Goal: Task Accomplishment & Management: Use online tool/utility

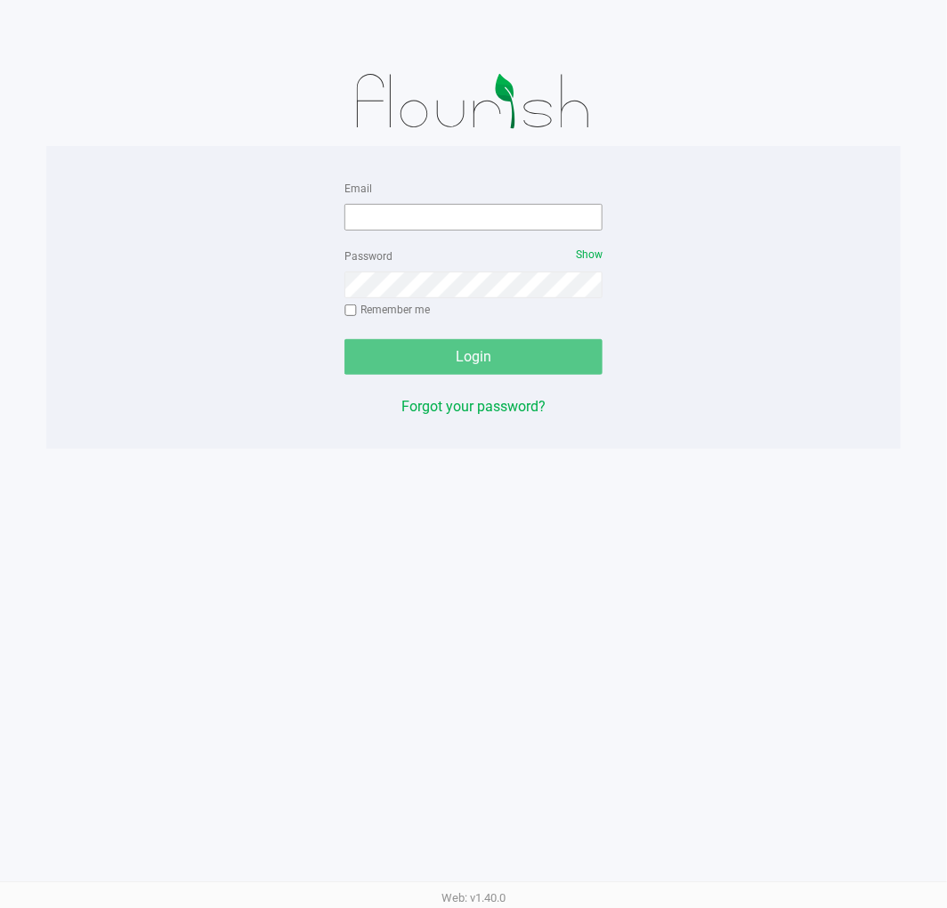
drag, startPoint x: 440, startPoint y: 185, endPoint x: 434, endPoint y: 215, distance: 30.9
click at [440, 185] on div "Email" at bounding box center [474, 203] width 258 height 53
click at [426, 229] on input "Email" at bounding box center [474, 217] width 258 height 27
type input "jlitwins@liveparallel.com"
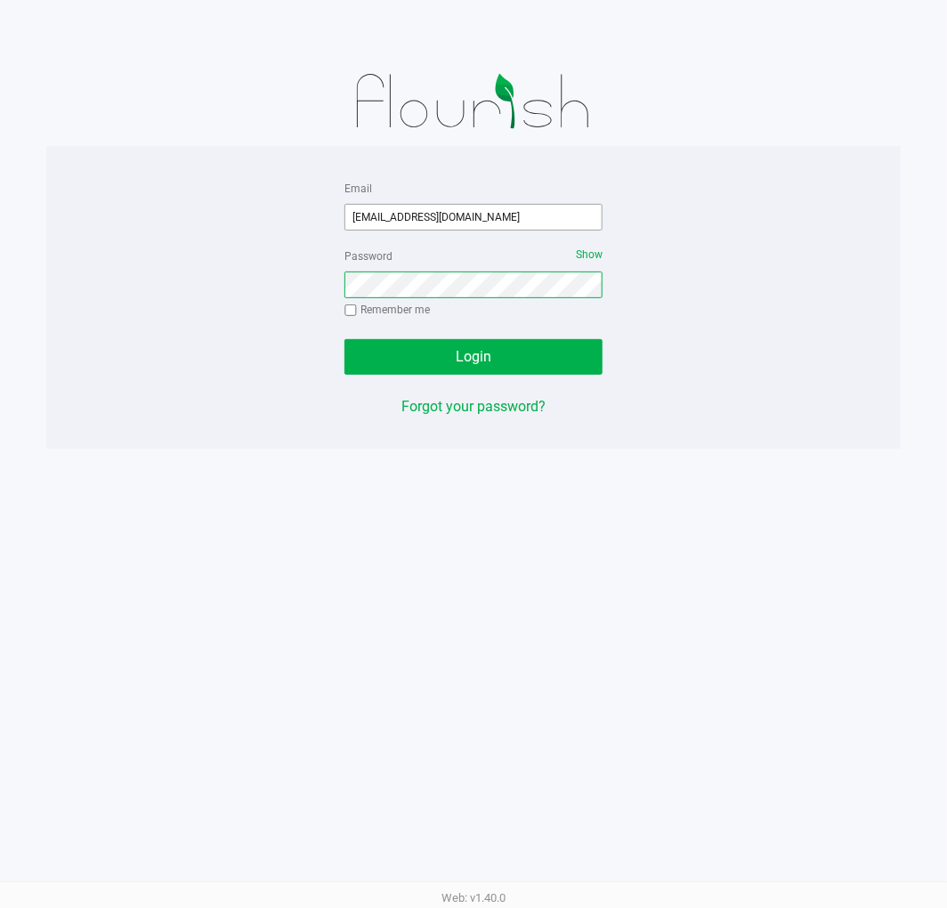
click at [345, 339] on button "Login" at bounding box center [474, 357] width 258 height 36
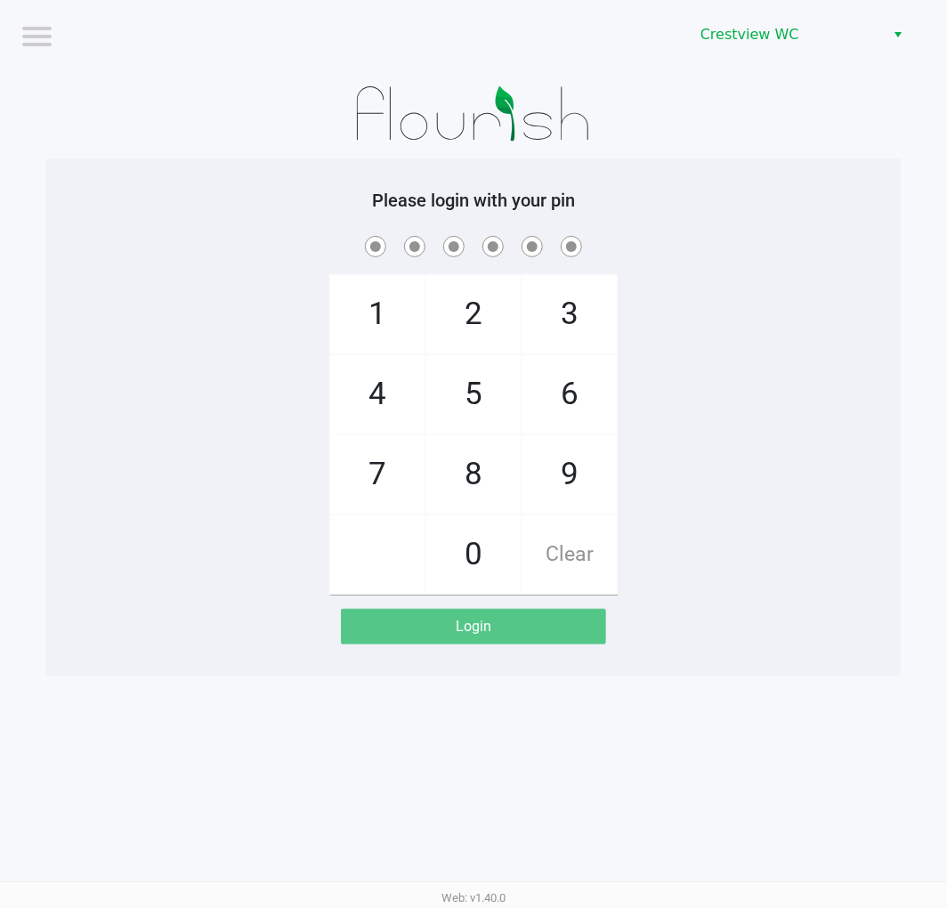
click at [705, 233] on span at bounding box center [474, 246] width 828 height 28
checkbox input "true"
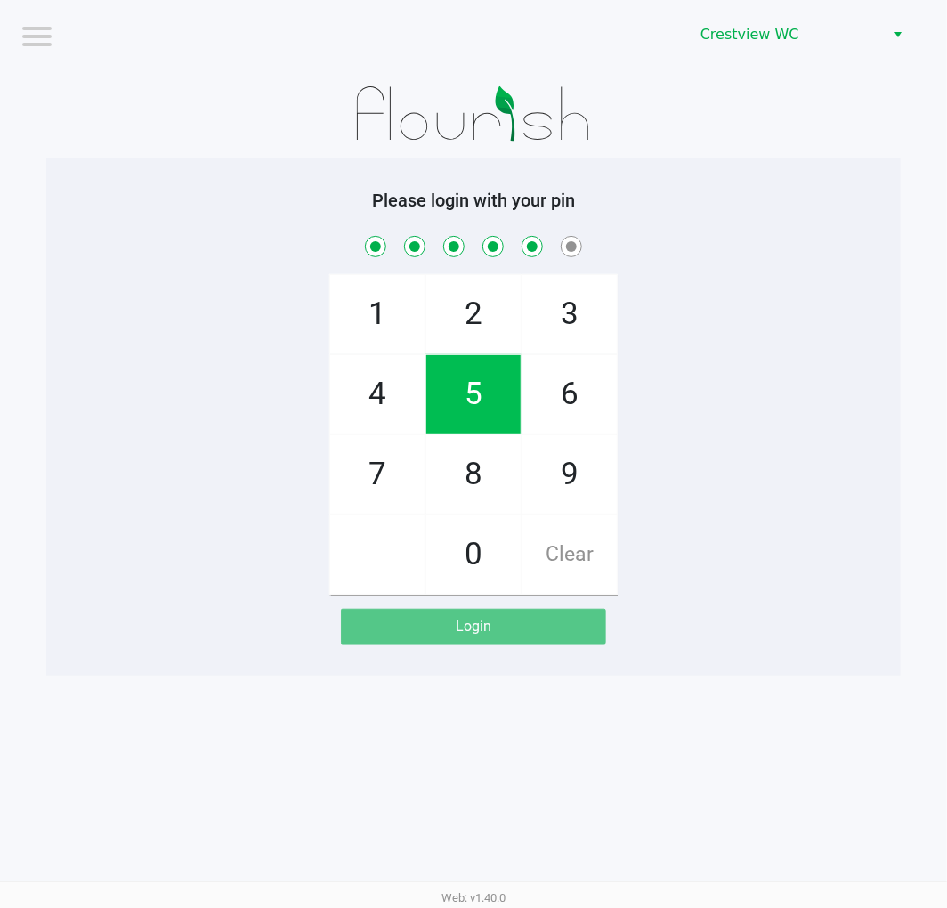
checkbox input "true"
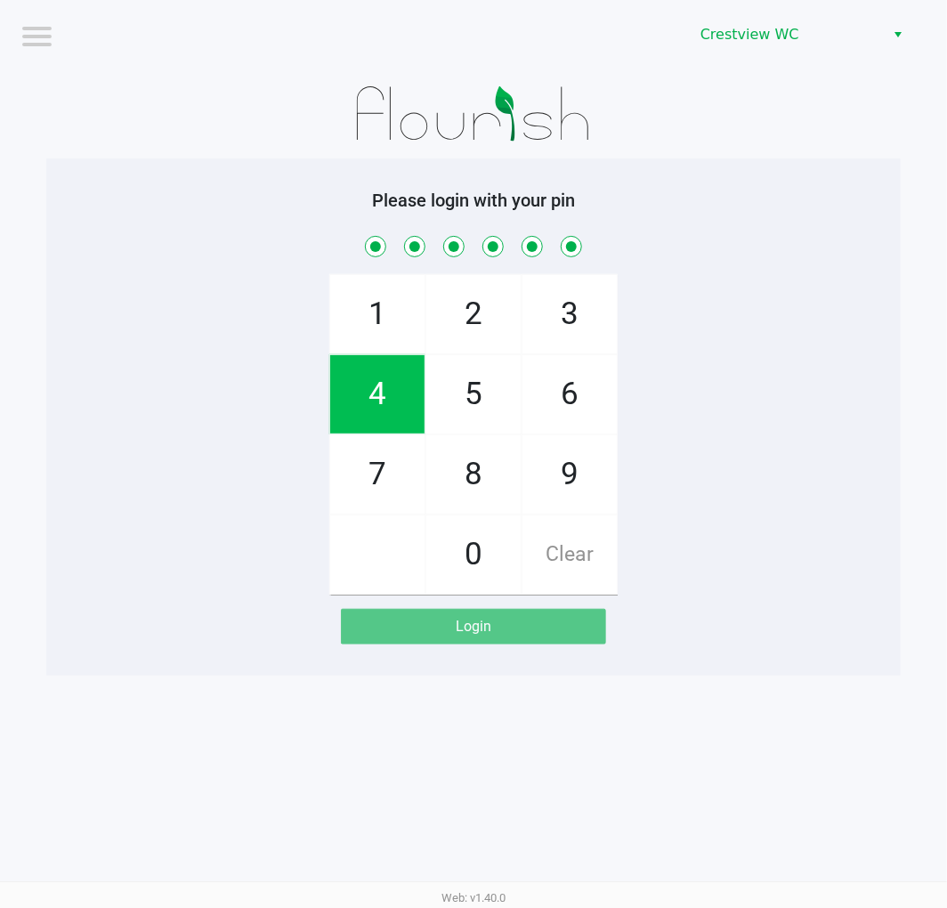
checkbox input "true"
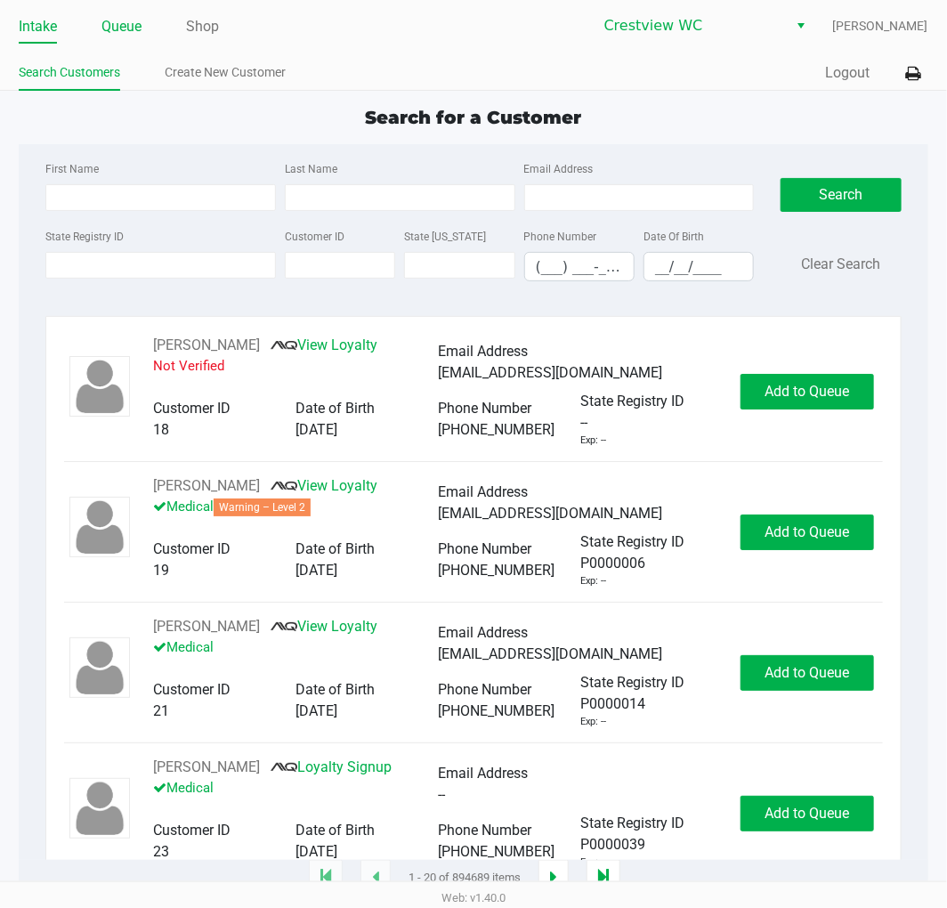
click at [125, 16] on link "Queue" at bounding box center [121, 26] width 40 height 25
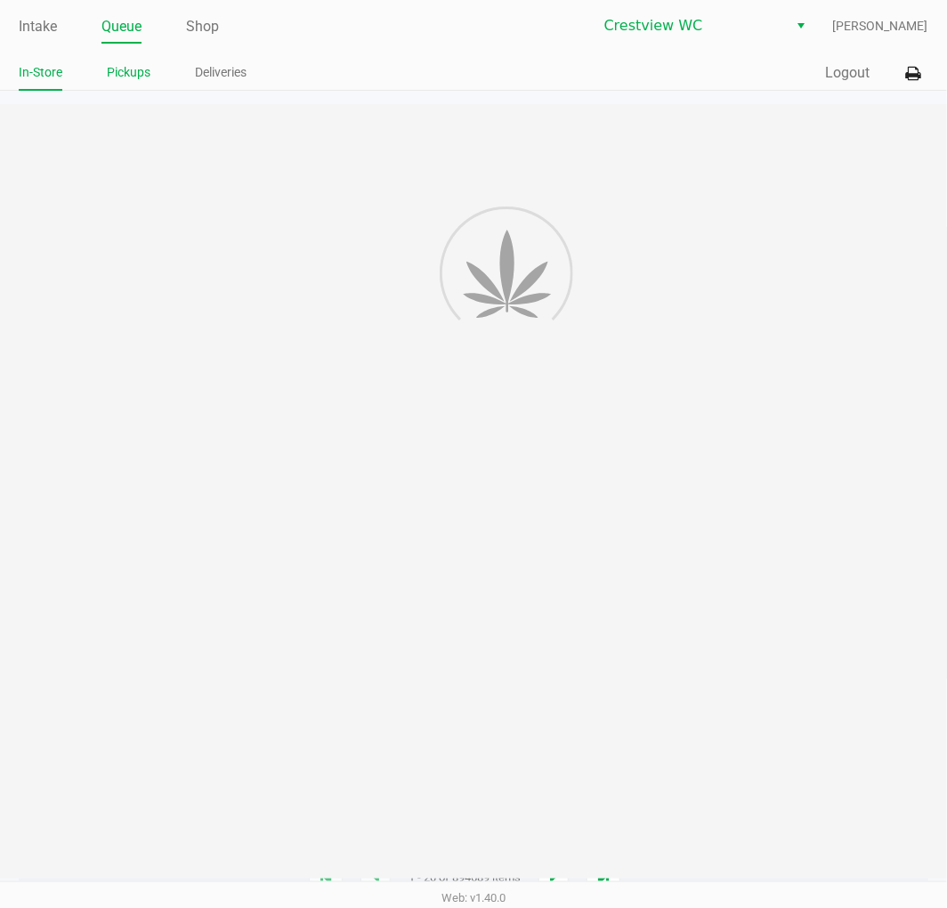
click at [113, 72] on link "Pickups" at bounding box center [129, 72] width 44 height 22
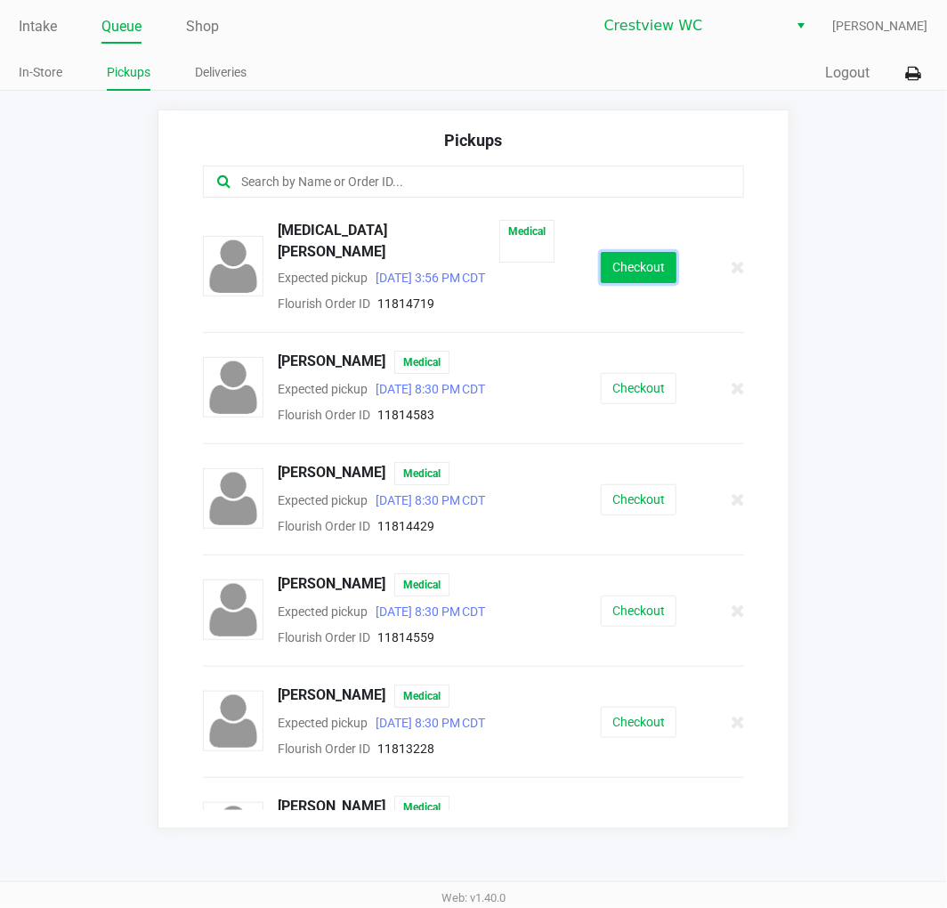
click at [632, 263] on button "Checkout" at bounding box center [639, 267] width 76 height 31
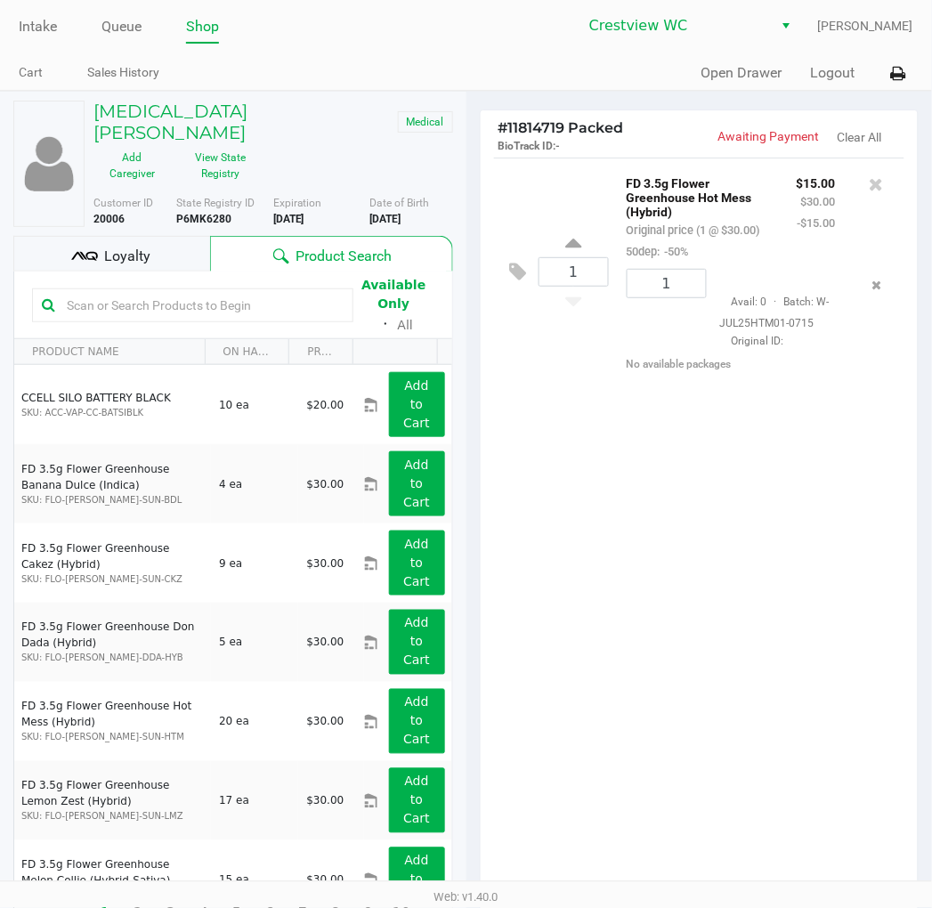
click at [171, 236] on div "Loyalty" at bounding box center [111, 254] width 197 height 36
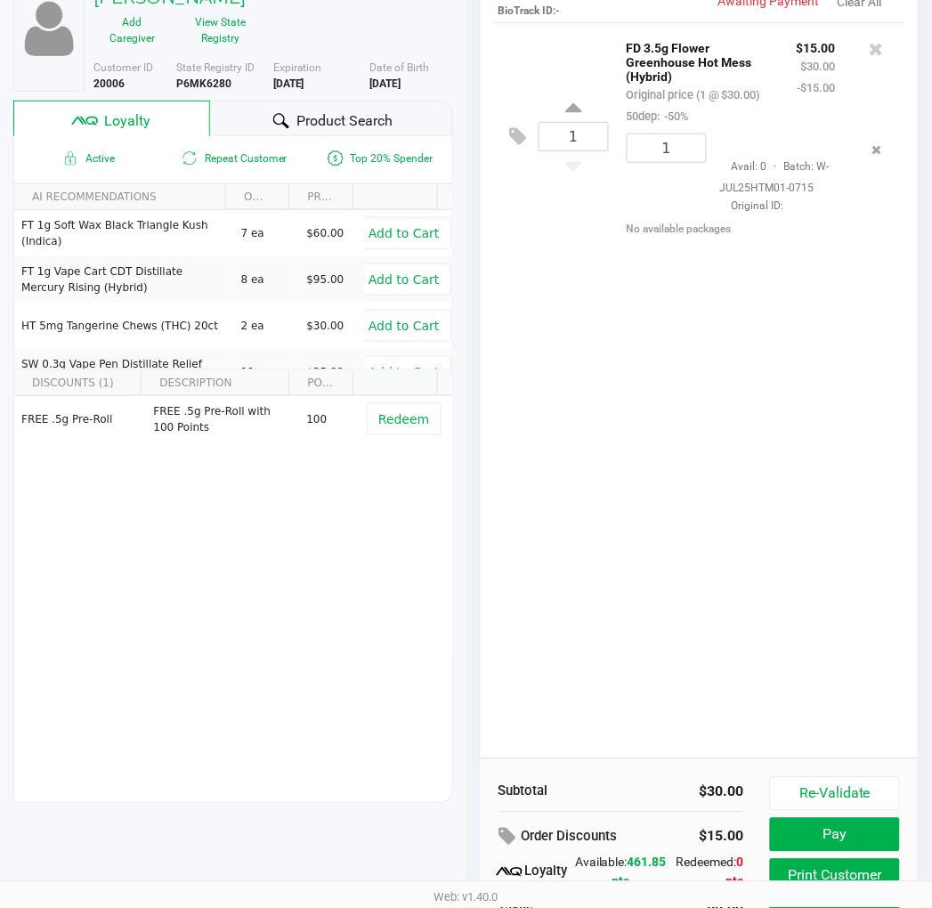
scroll to position [221, 0]
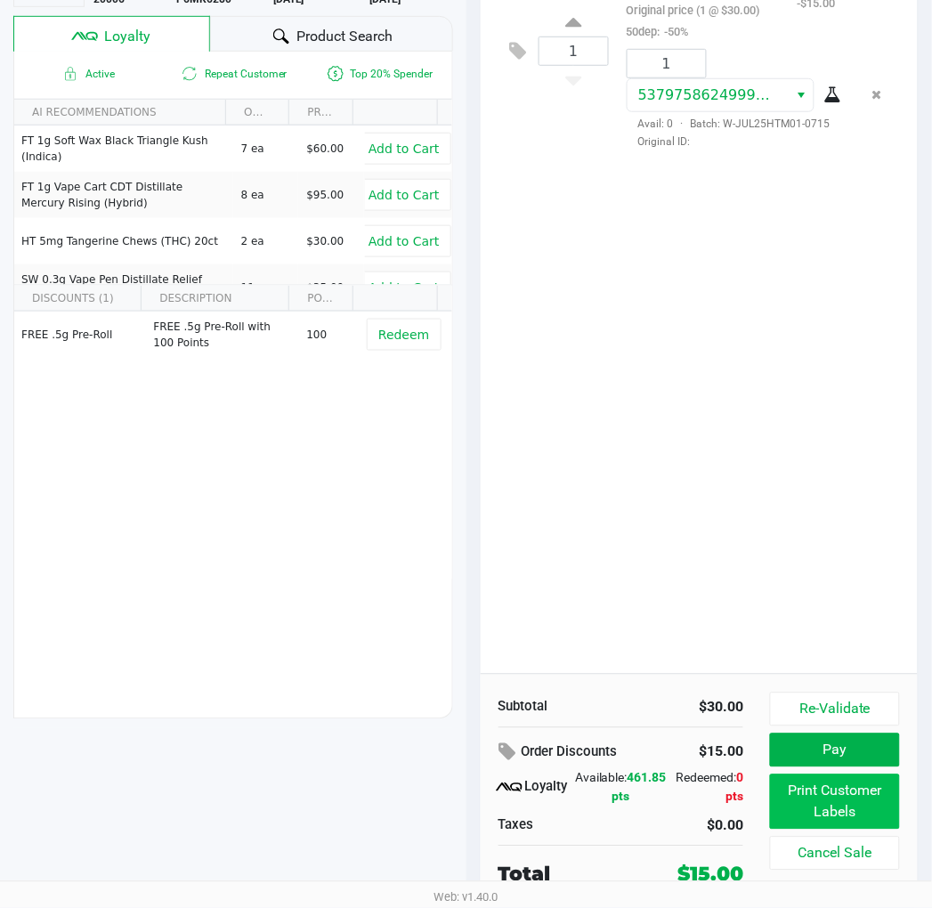
click at [840, 799] on button "Print Customer Labels" at bounding box center [834, 802] width 129 height 55
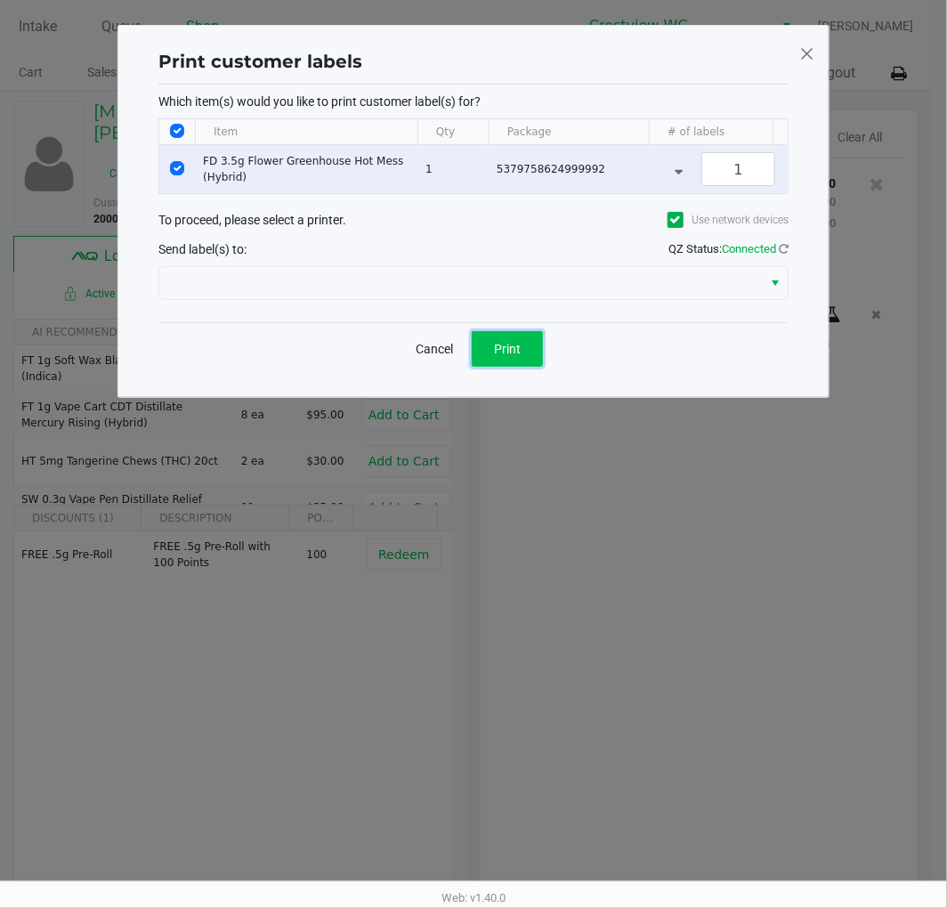
click at [523, 367] on button "Print" at bounding box center [507, 349] width 71 height 36
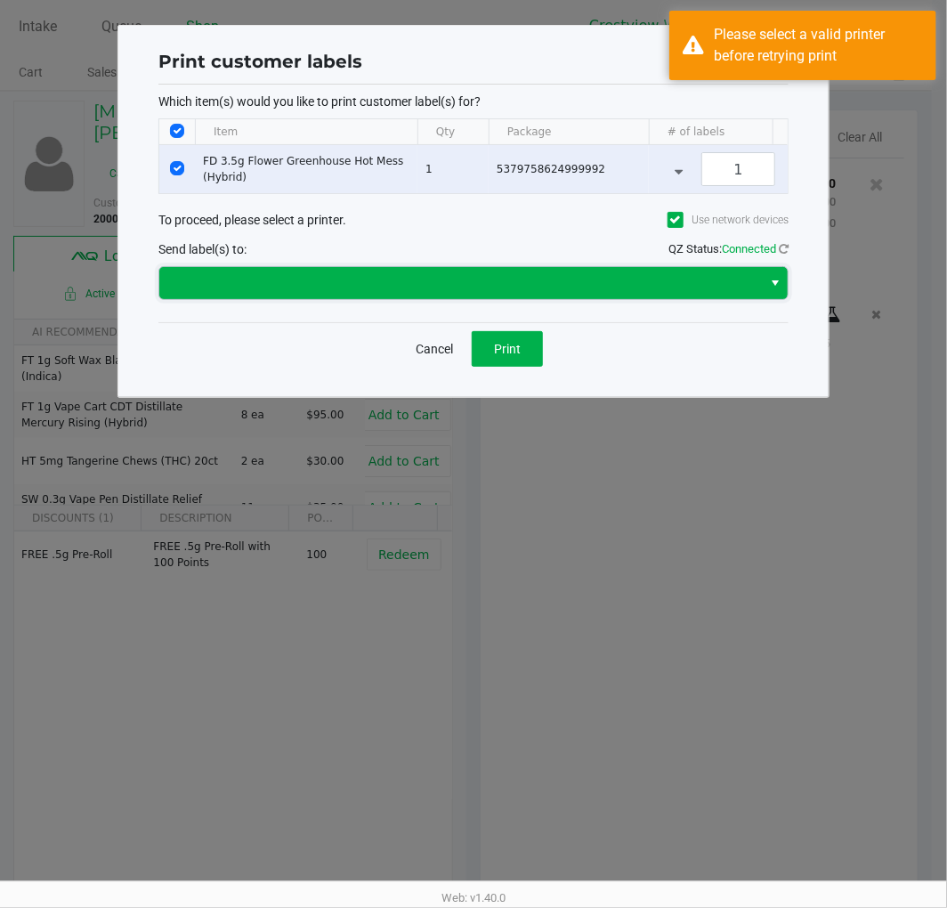
click at [645, 294] on span at bounding box center [460, 282] width 581 height 21
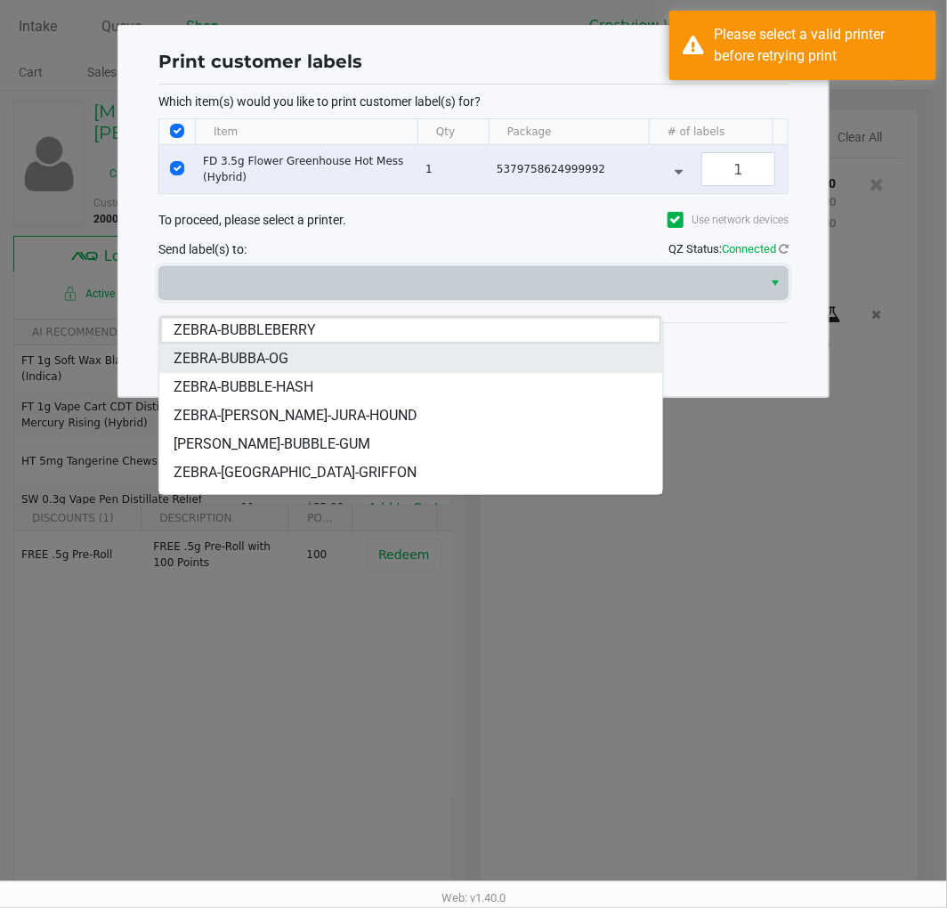
click at [326, 362] on li "ZEBRA-BUBBA-OG" at bounding box center [410, 359] width 502 height 28
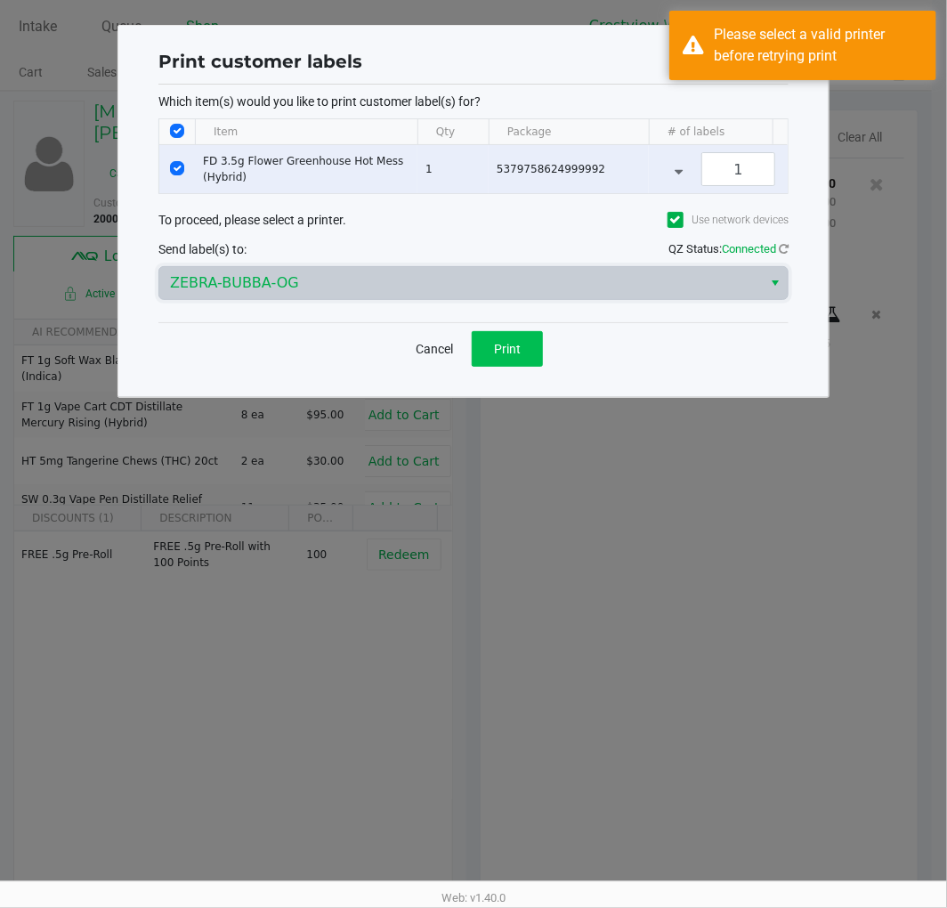
click at [507, 356] on span "Print" at bounding box center [507, 349] width 27 height 14
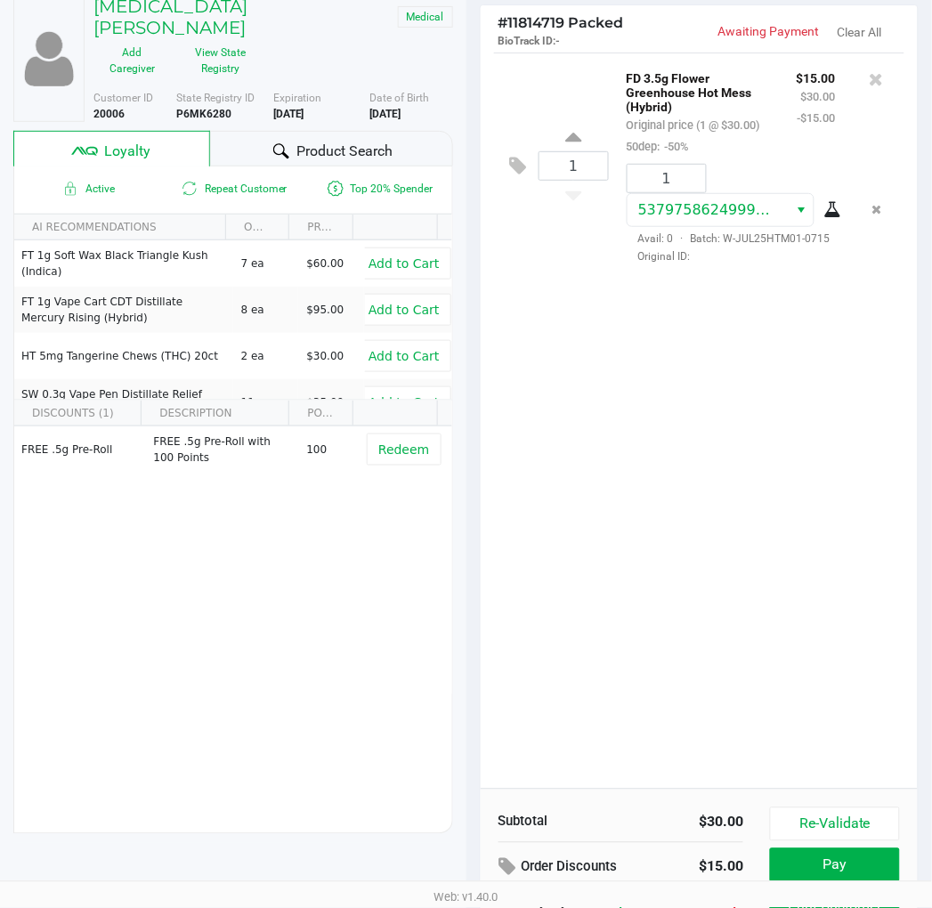
scroll to position [221, 0]
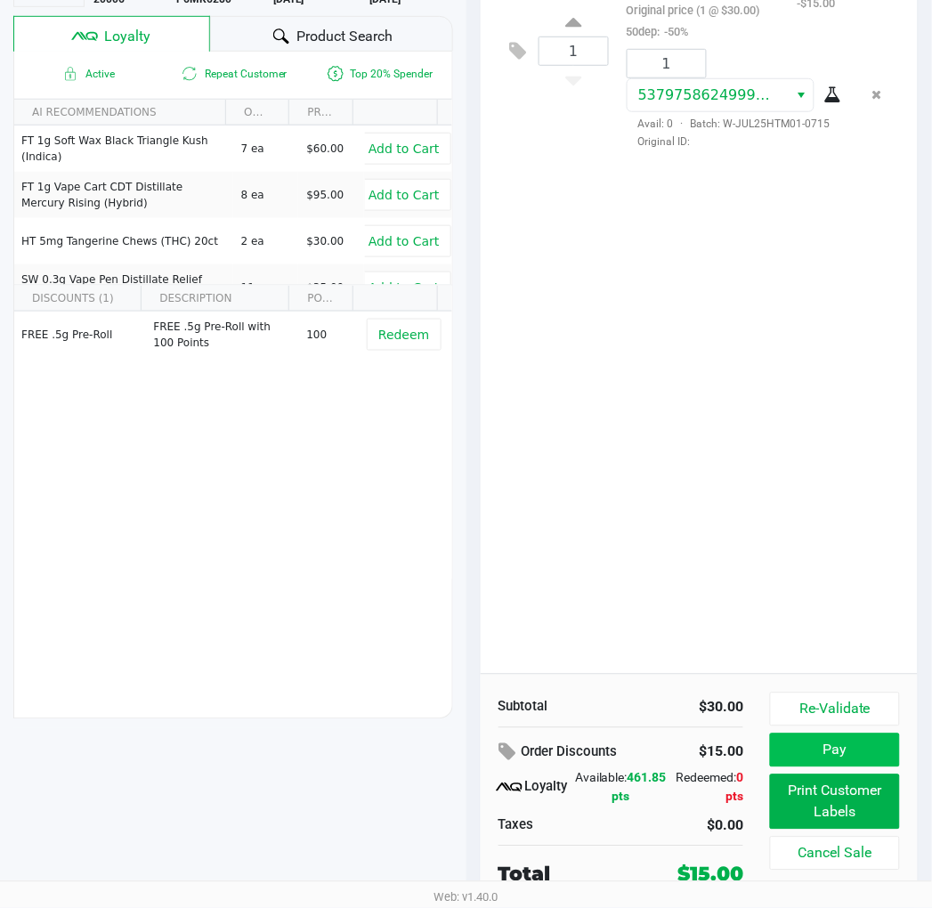
click at [848, 759] on button "Pay" at bounding box center [834, 751] width 129 height 34
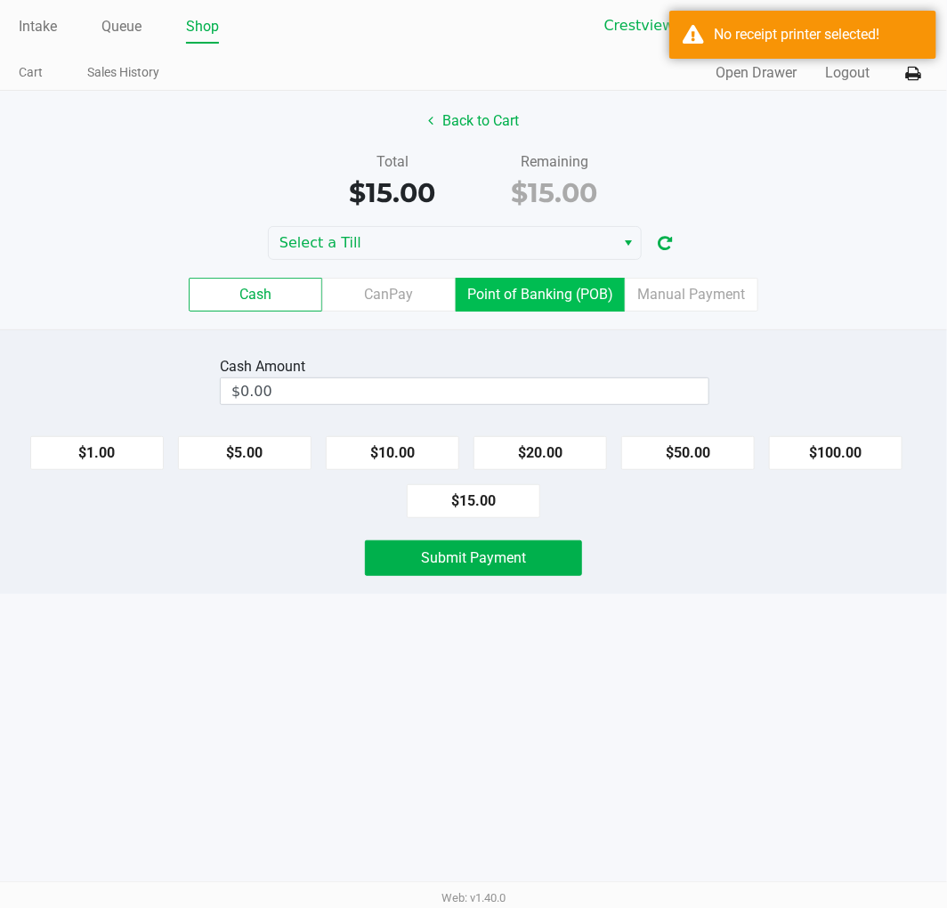
click at [545, 301] on label "Point of Banking (POB)" at bounding box center [540, 295] width 169 height 34
click at [0, 0] on 7 "Point of Banking (POB)" at bounding box center [0, 0] width 0 height 0
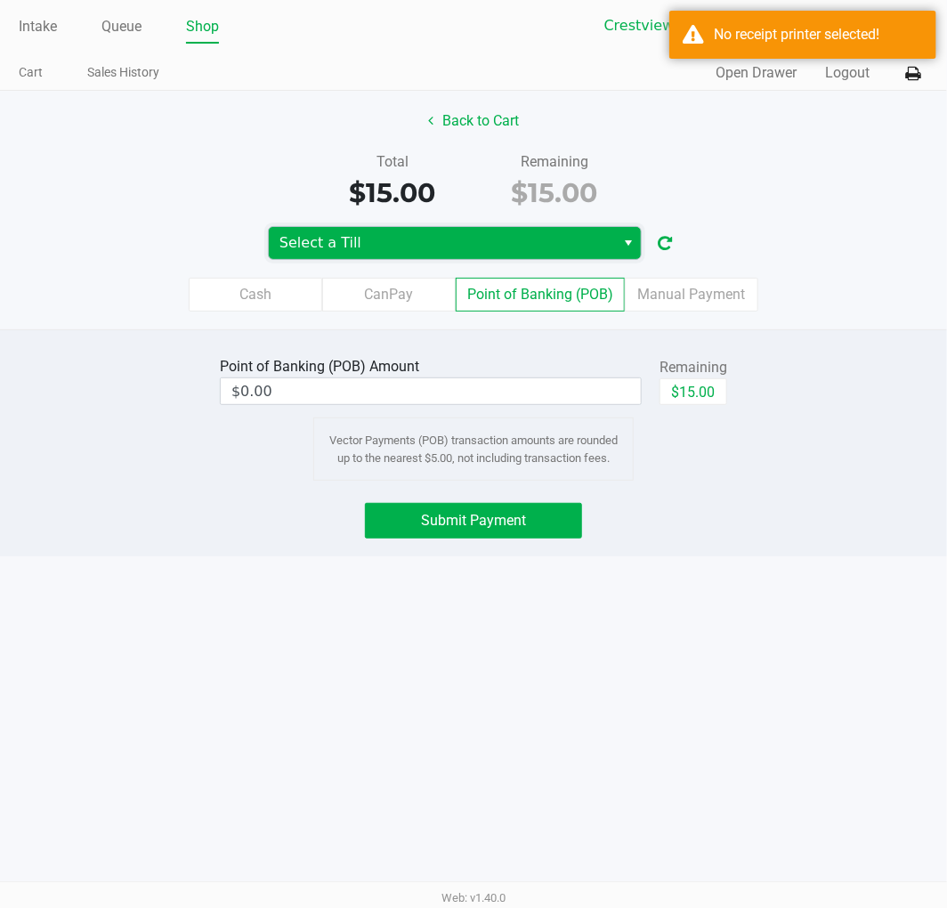
click at [487, 238] on span "Select a Till" at bounding box center [442, 242] width 325 height 21
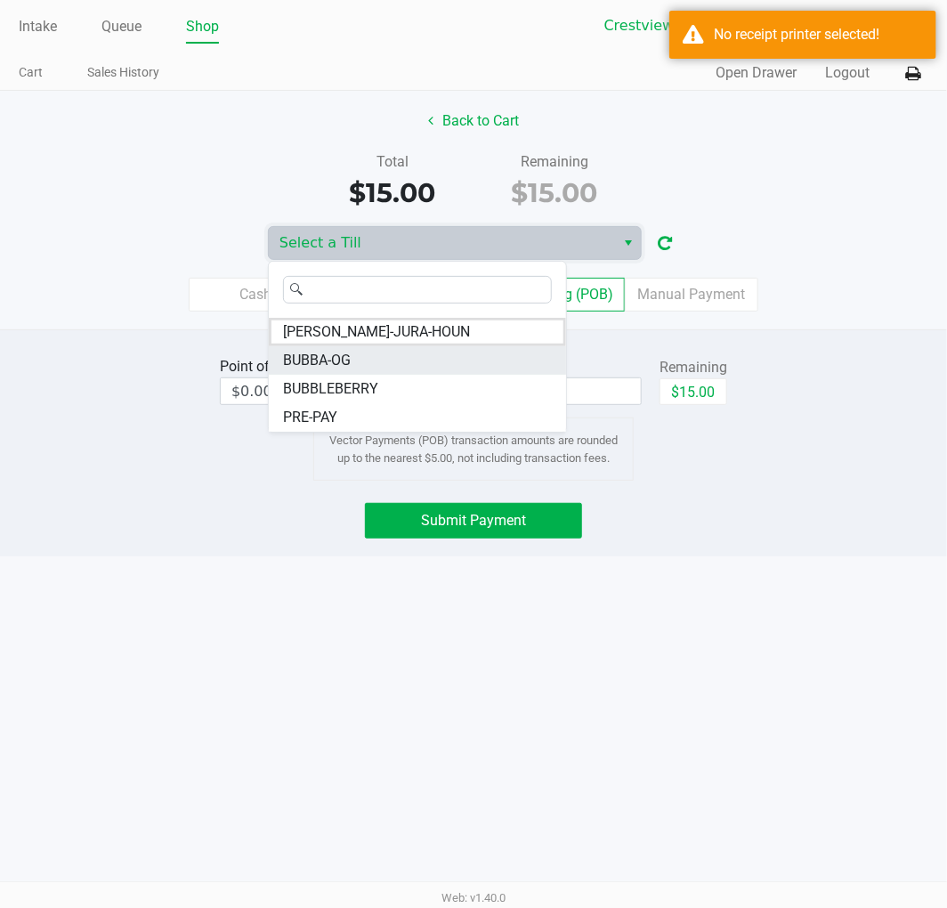
click at [350, 360] on span "BUBBA-OG" at bounding box center [317, 360] width 68 height 21
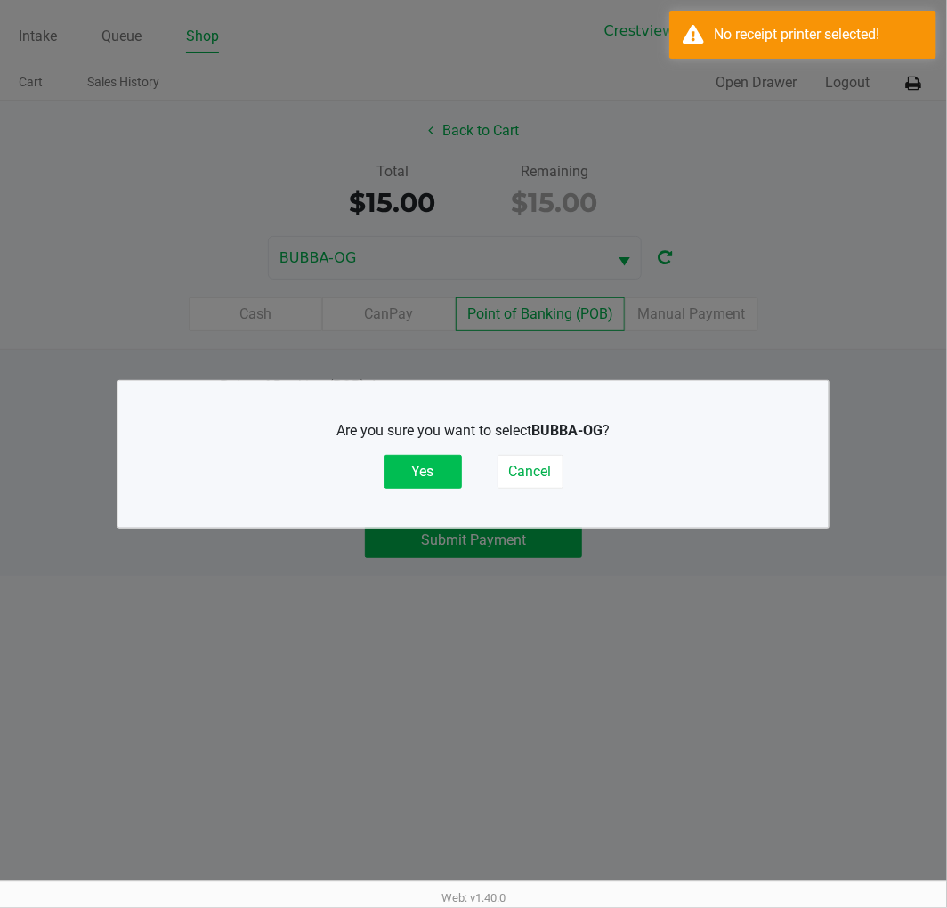
click at [407, 458] on button "Yes" at bounding box center [423, 472] width 77 height 34
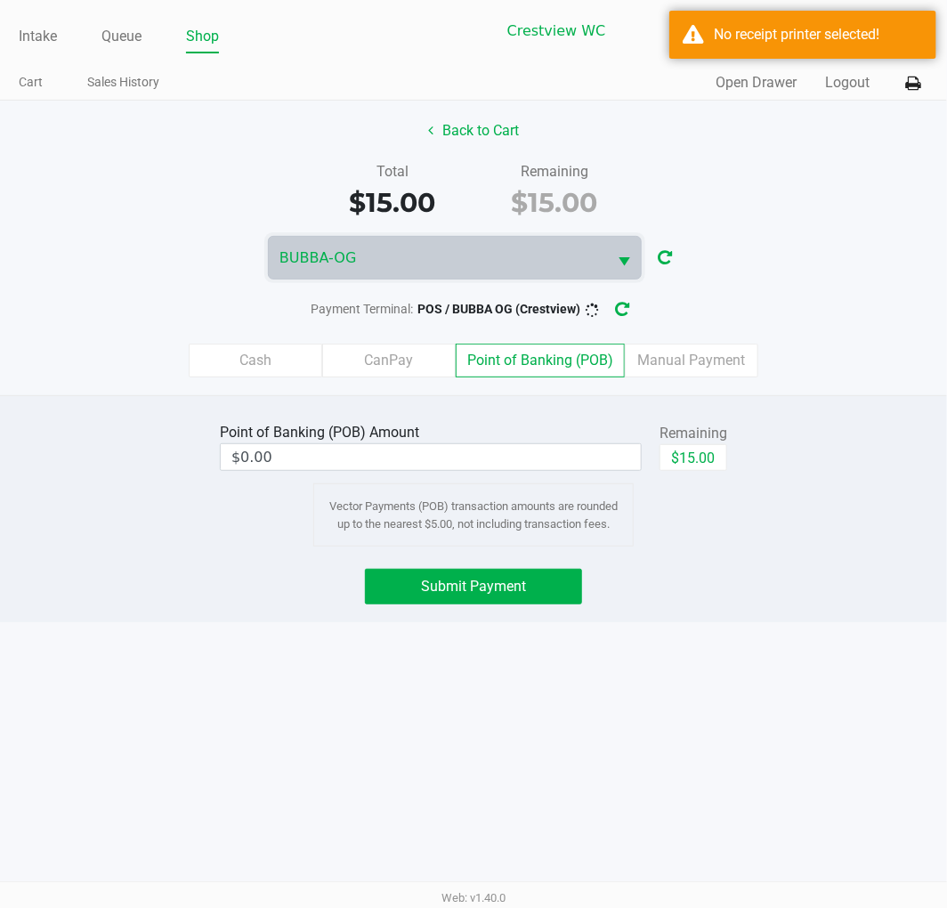
click at [403, 365] on label "CanPay" at bounding box center [389, 361] width 134 height 34
click at [0, 0] on 2 "CanPay" at bounding box center [0, 0] width 0 height 0
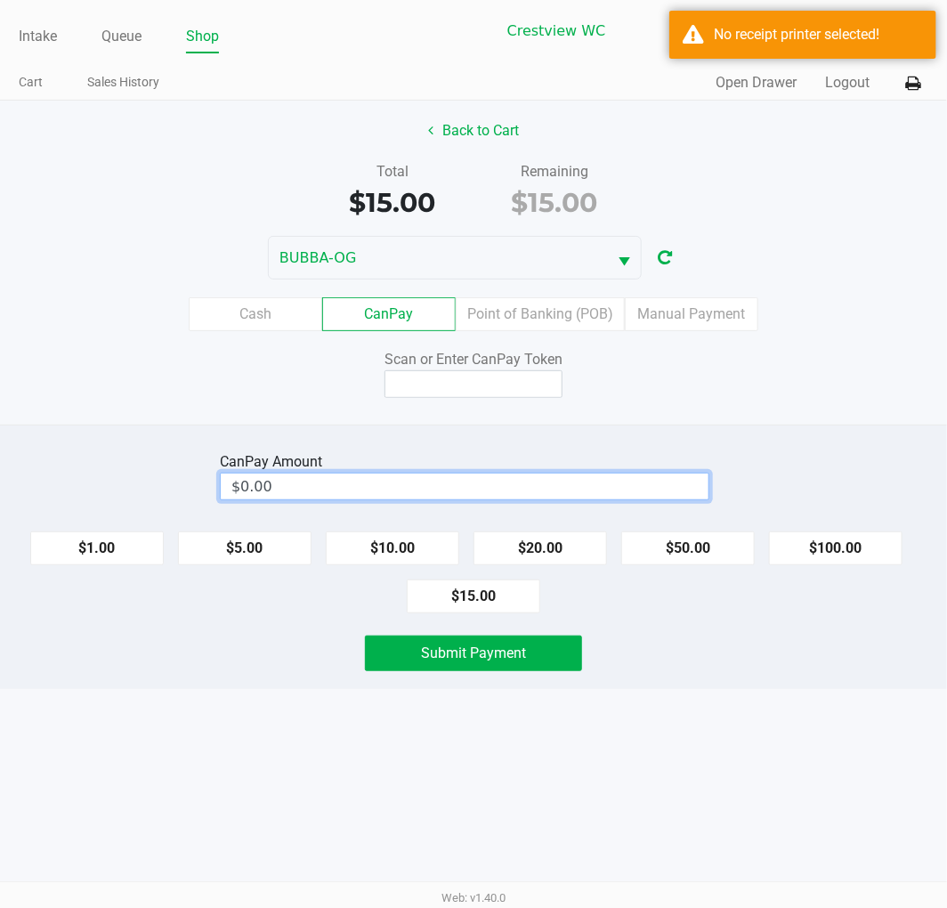
click at [388, 491] on input "$0.00" at bounding box center [465, 487] width 488 height 26
click at [473, 380] on input at bounding box center [474, 384] width 178 height 28
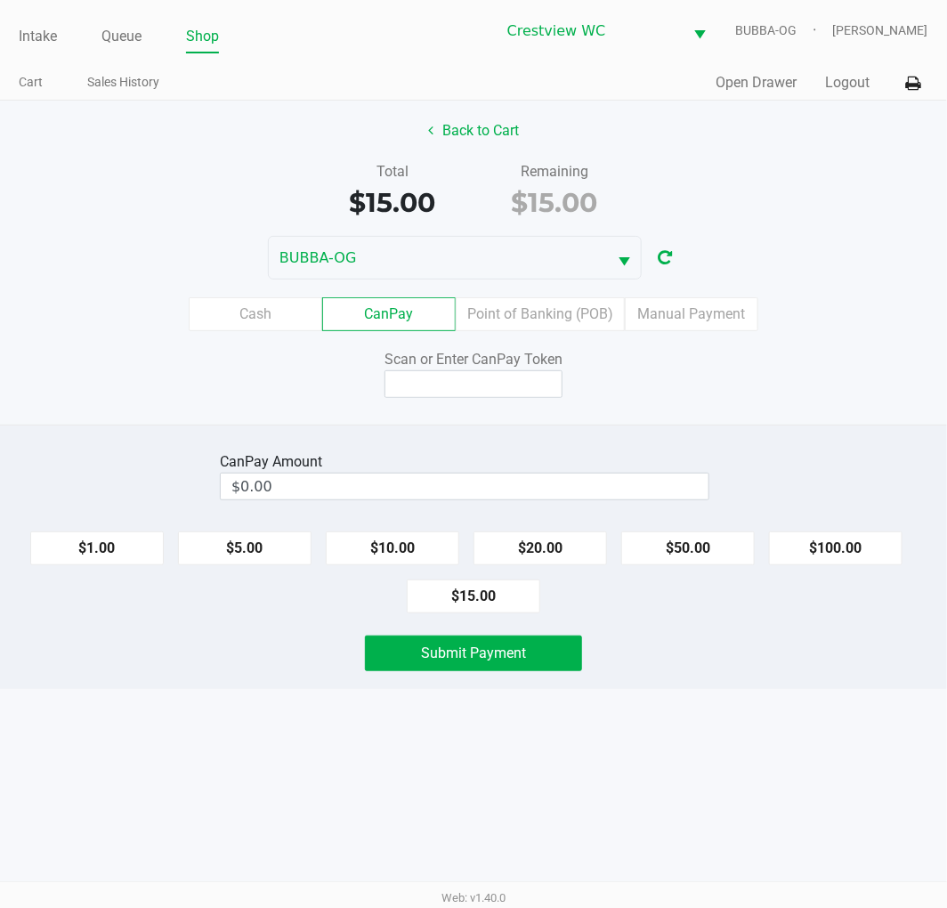
click at [412, 481] on input "$0.00" at bounding box center [465, 487] width 488 height 26
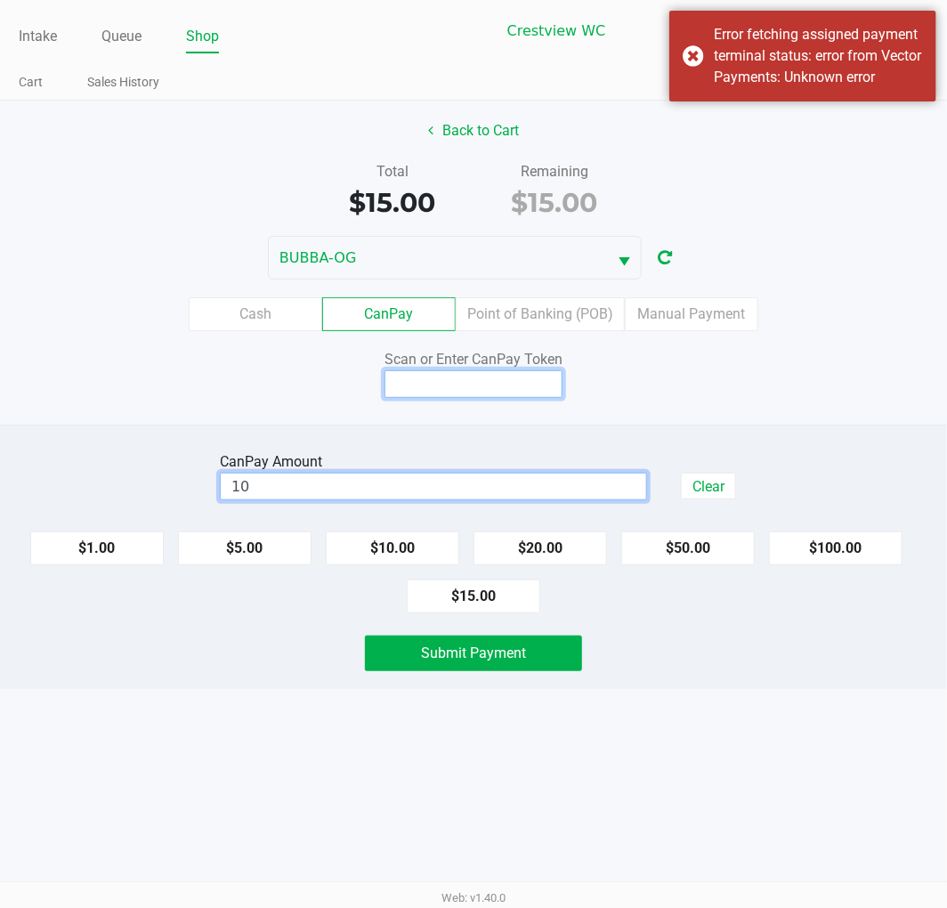
click at [483, 390] on input at bounding box center [474, 384] width 178 height 28
type input "$10.00"
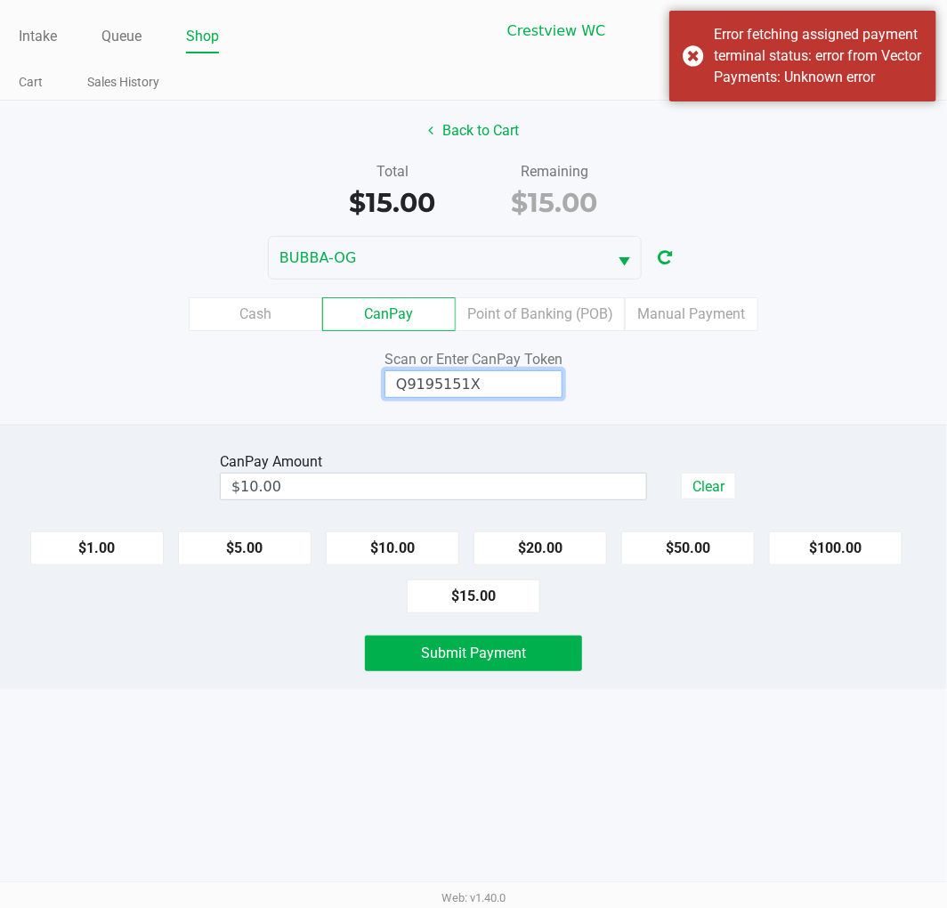
type input "Q9195151X"
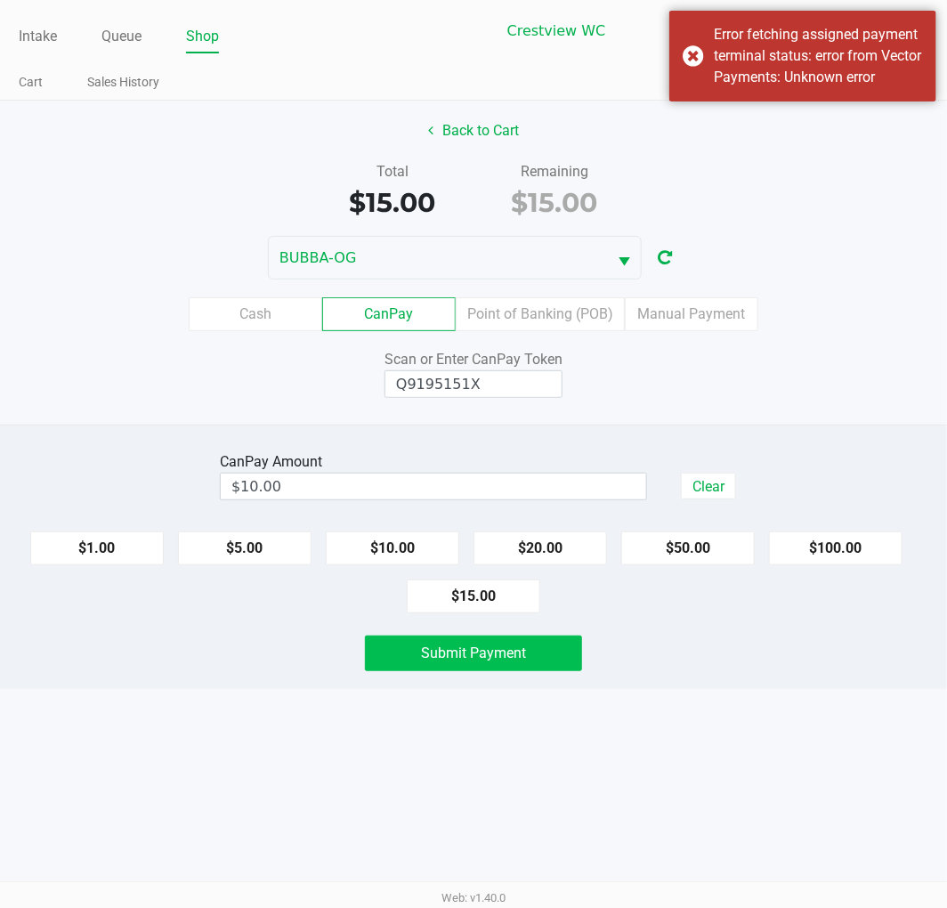
click at [484, 671] on button "Submit Payment" at bounding box center [473, 654] width 217 height 36
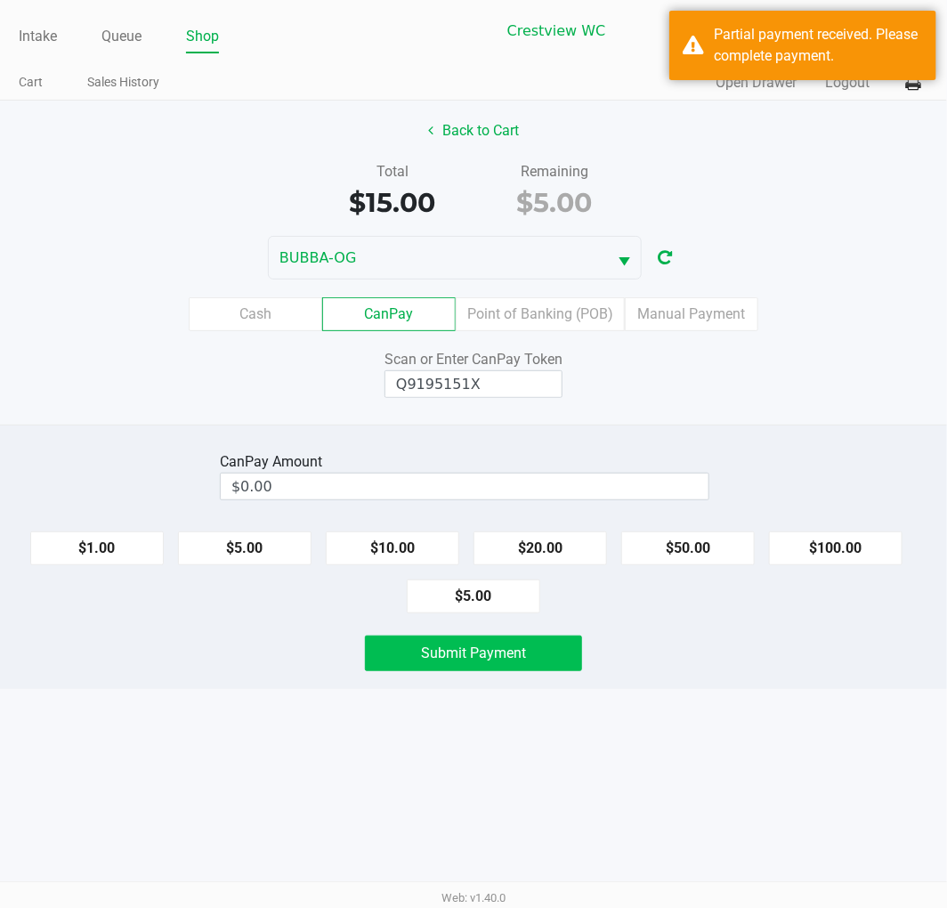
click at [279, 314] on label "Cash" at bounding box center [256, 314] width 134 height 34
click at [0, 0] on 0 "Cash" at bounding box center [0, 0] width 0 height 0
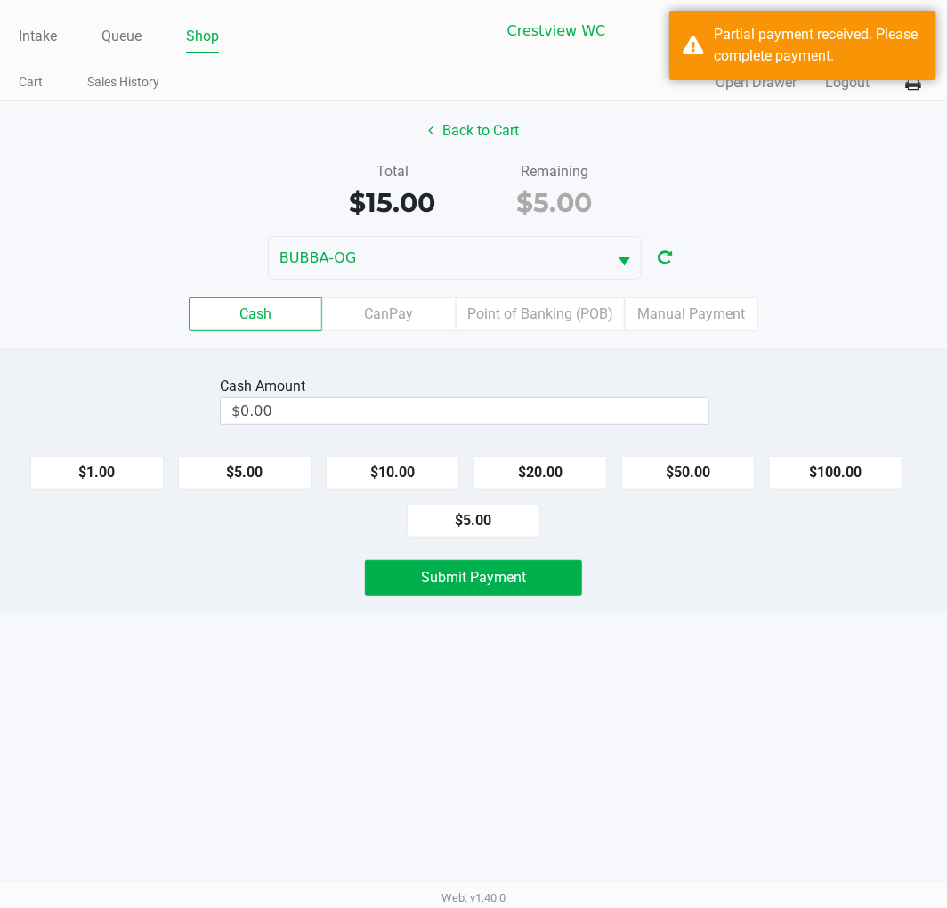
click at [474, 516] on button "$5.00" at bounding box center [474, 521] width 134 height 34
type input "$5.00"
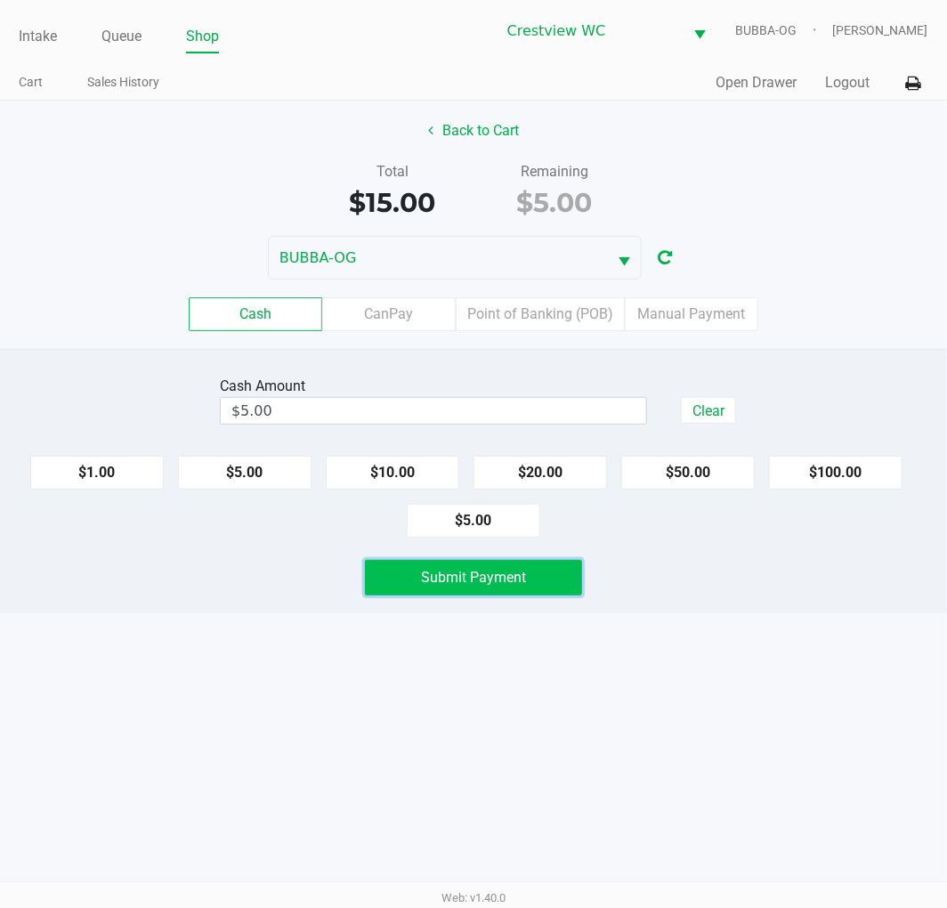
click at [509, 583] on span "Submit Payment" at bounding box center [473, 577] width 105 height 17
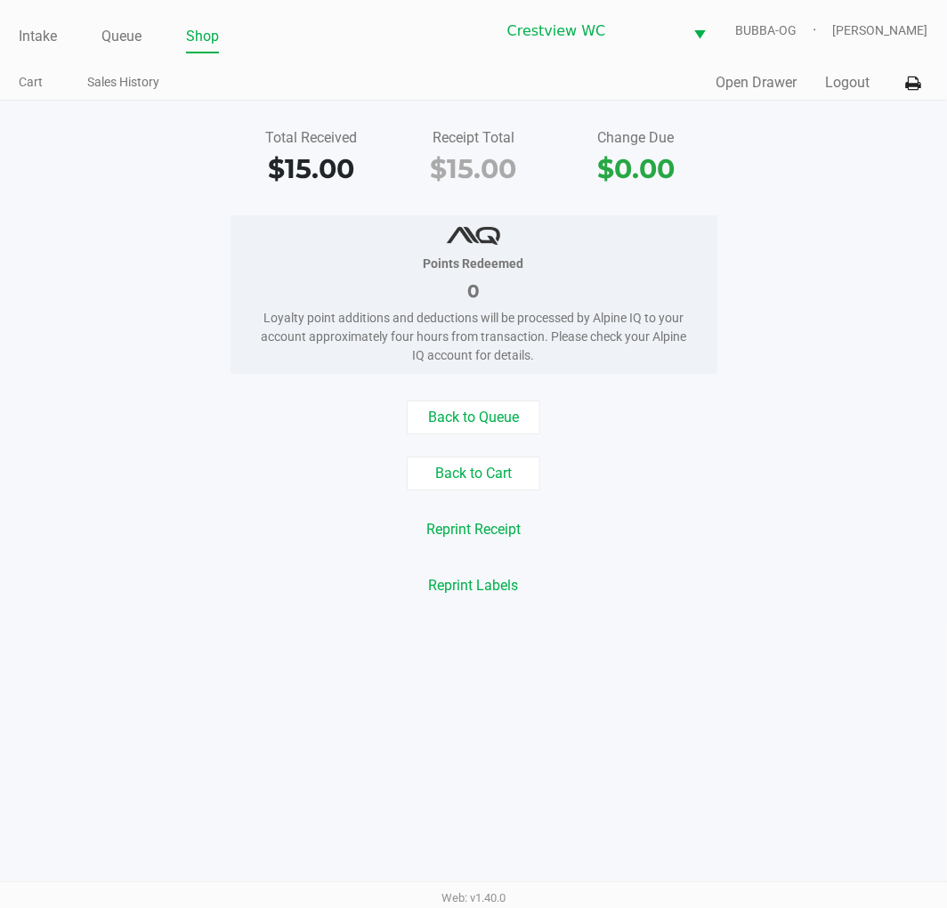
click at [921, 86] on icon at bounding box center [913, 83] width 15 height 12
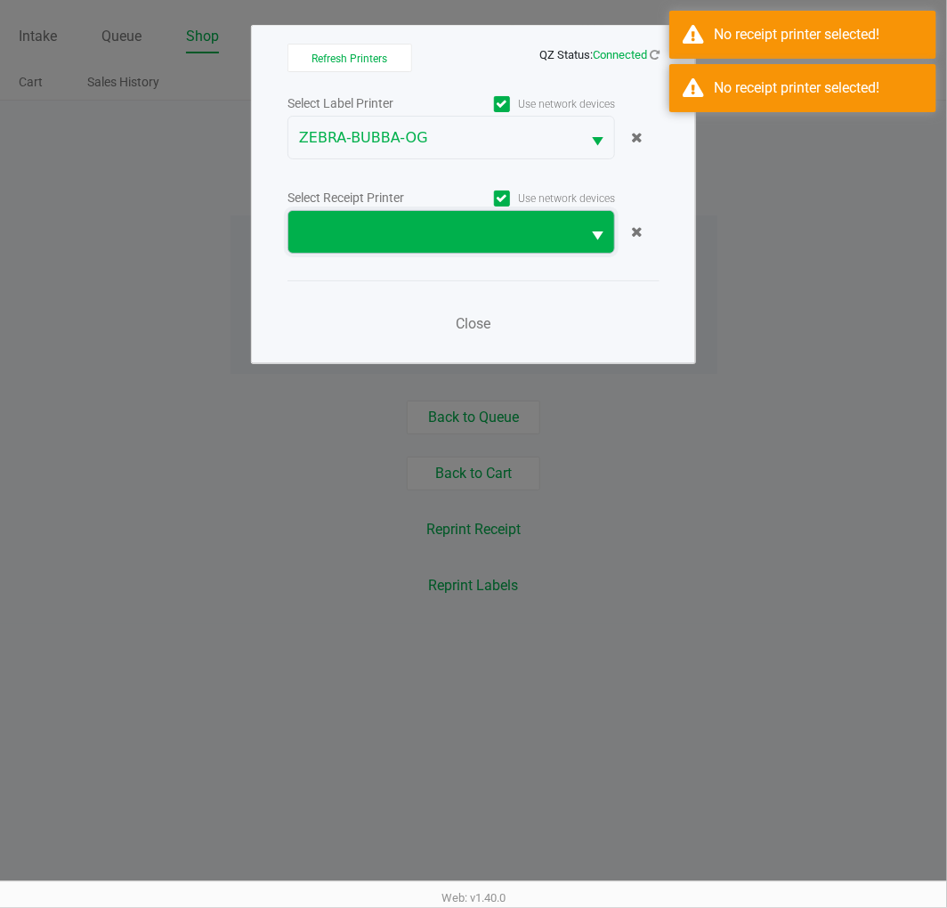
click at [402, 224] on span at bounding box center [434, 232] width 271 height 21
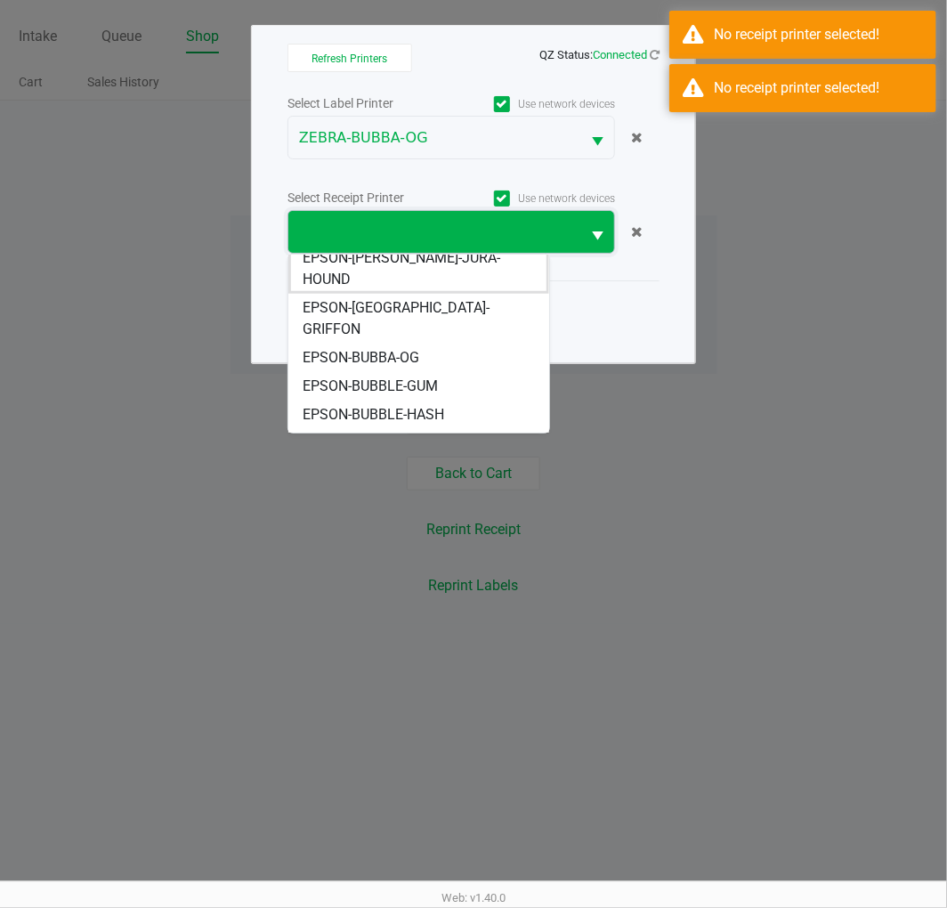
scroll to position [12, 0]
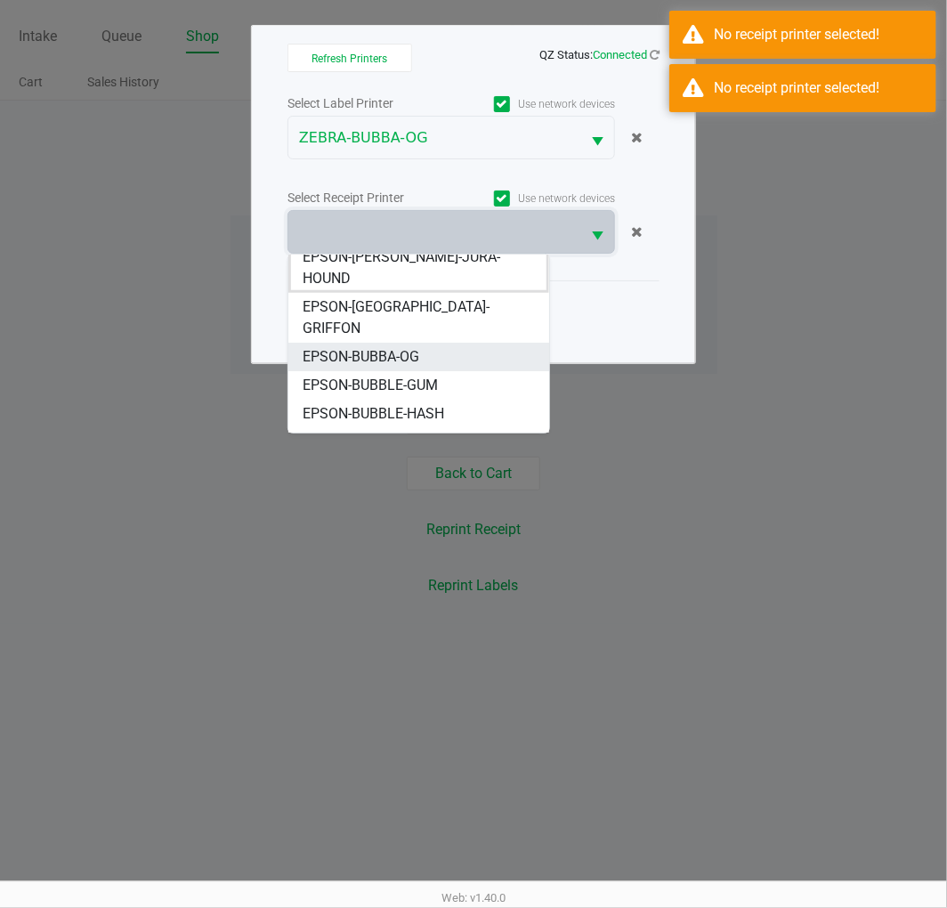
click at [405, 346] on span "EPSON-BUBBA-OG" at bounding box center [361, 356] width 117 height 21
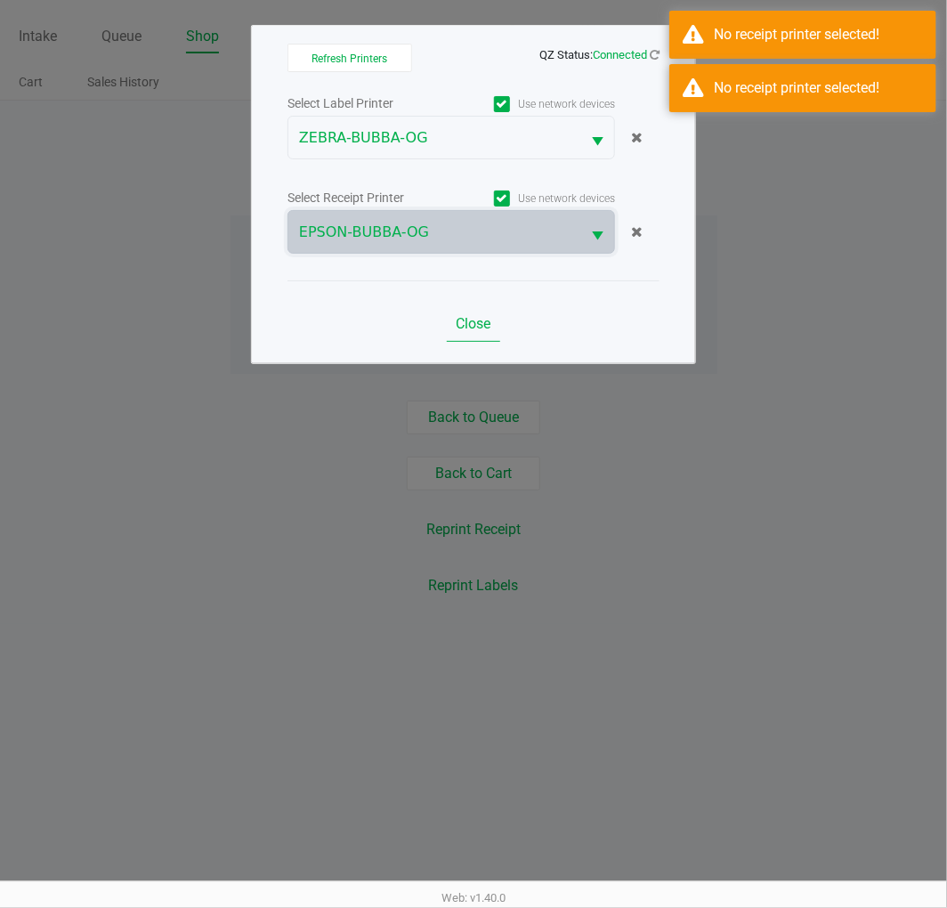
click at [473, 315] on span "Close" at bounding box center [474, 323] width 35 height 17
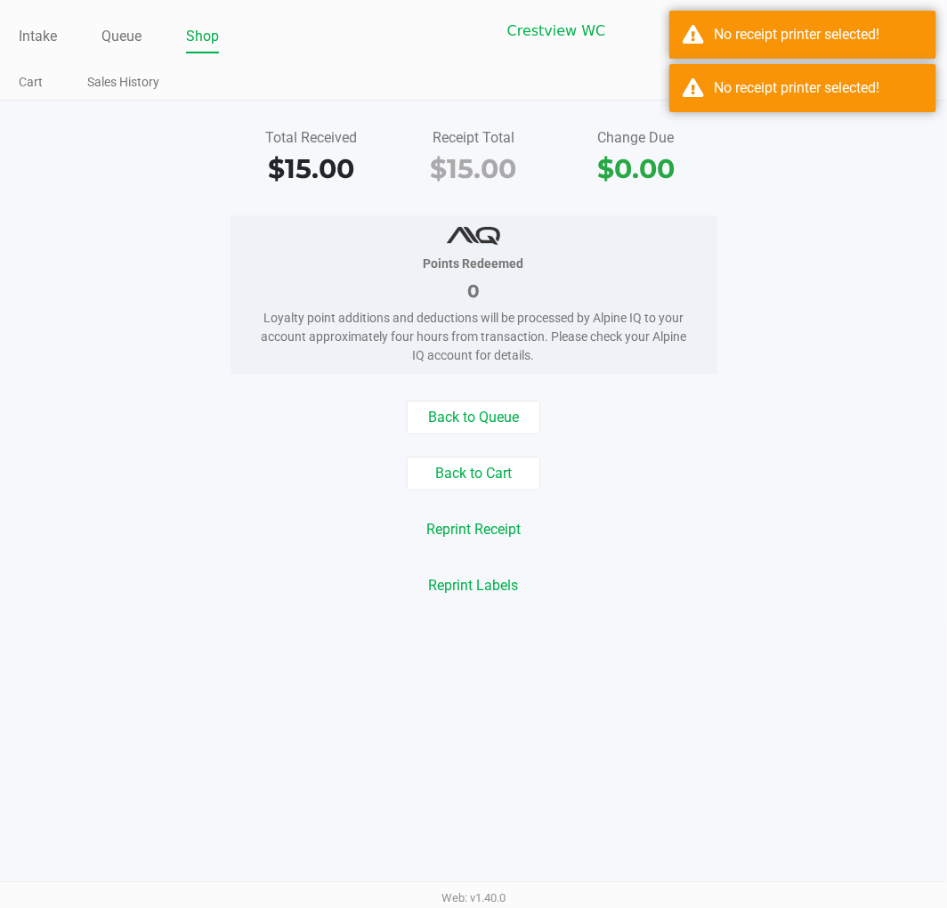
click at [493, 528] on button "Reprint Receipt" at bounding box center [474, 530] width 118 height 34
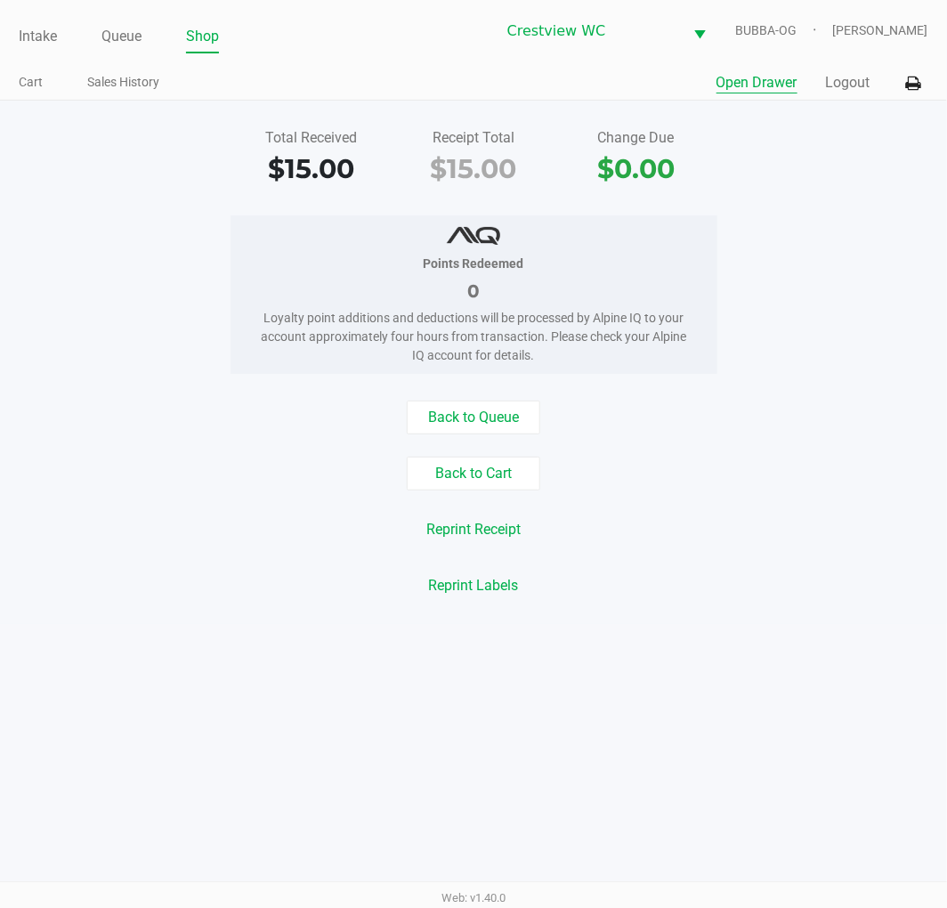
click at [755, 86] on button "Open Drawer" at bounding box center [757, 82] width 81 height 21
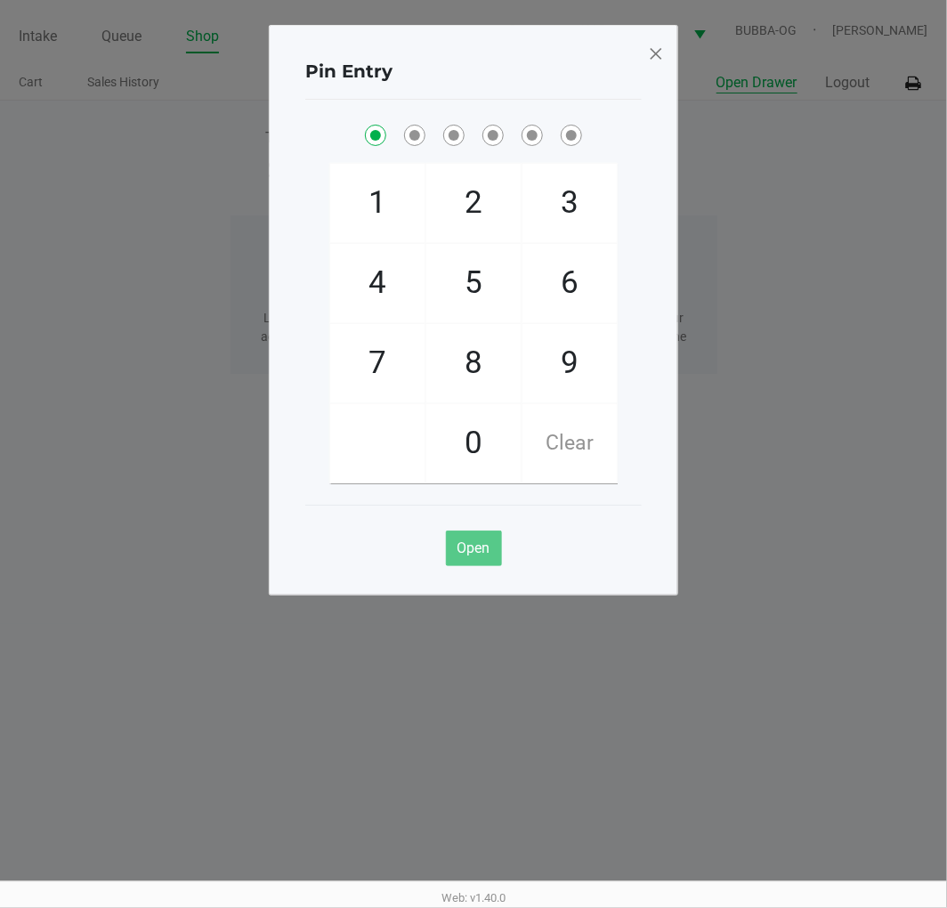
checkbox input "true"
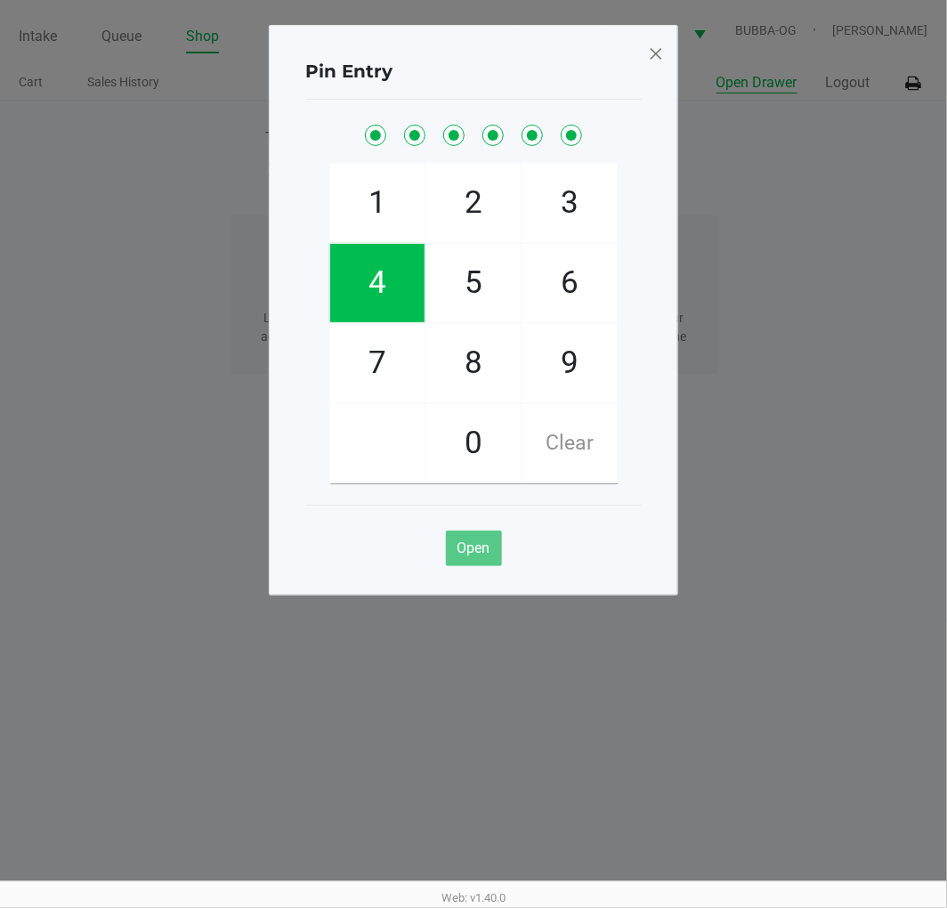
checkbox input "true"
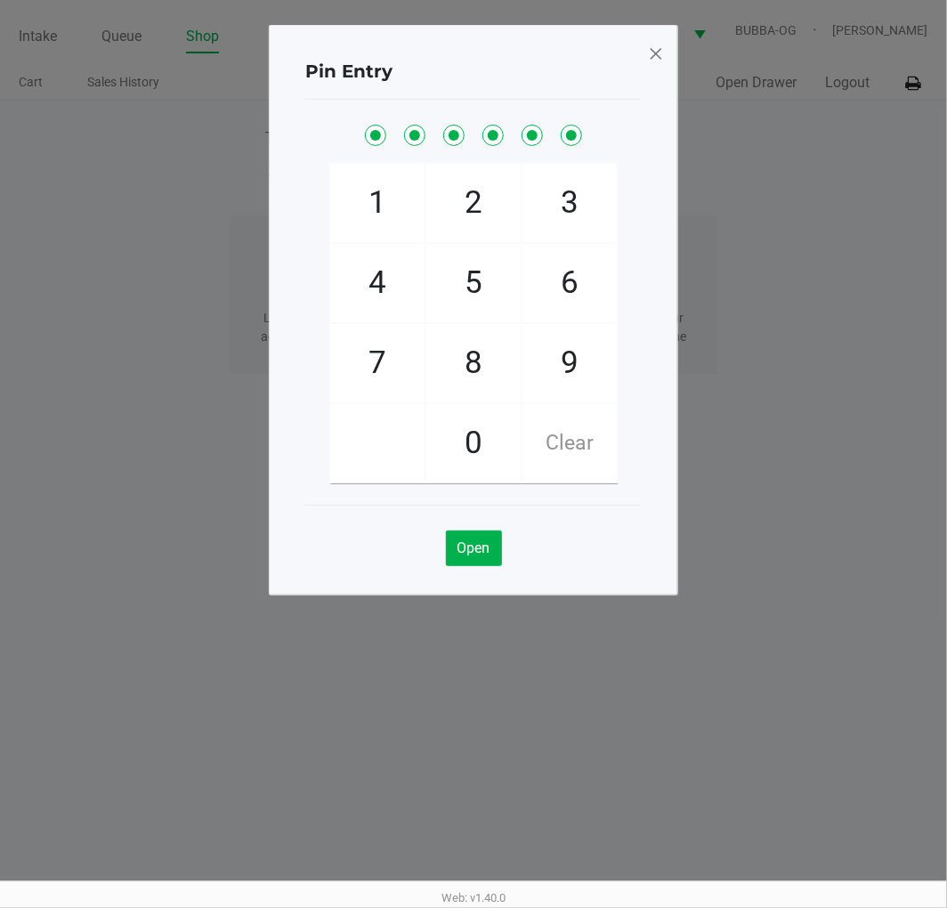
click at [652, 55] on span at bounding box center [656, 53] width 16 height 28
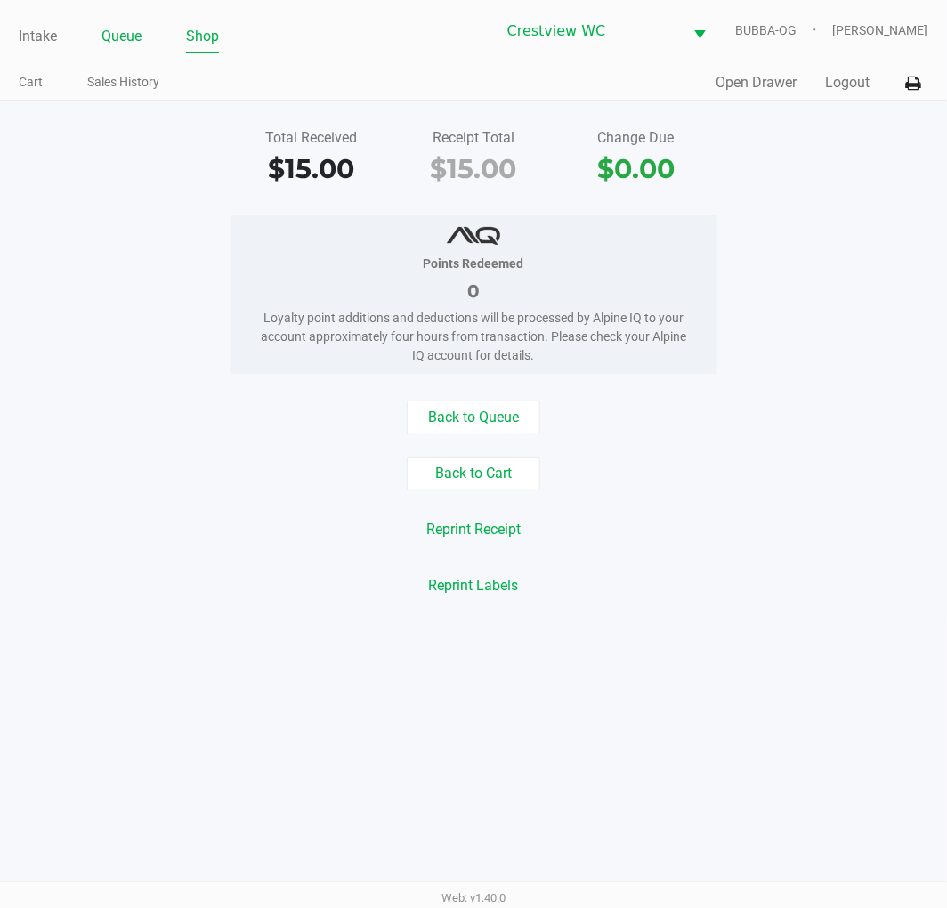
click at [130, 28] on link "Queue" at bounding box center [121, 36] width 40 height 25
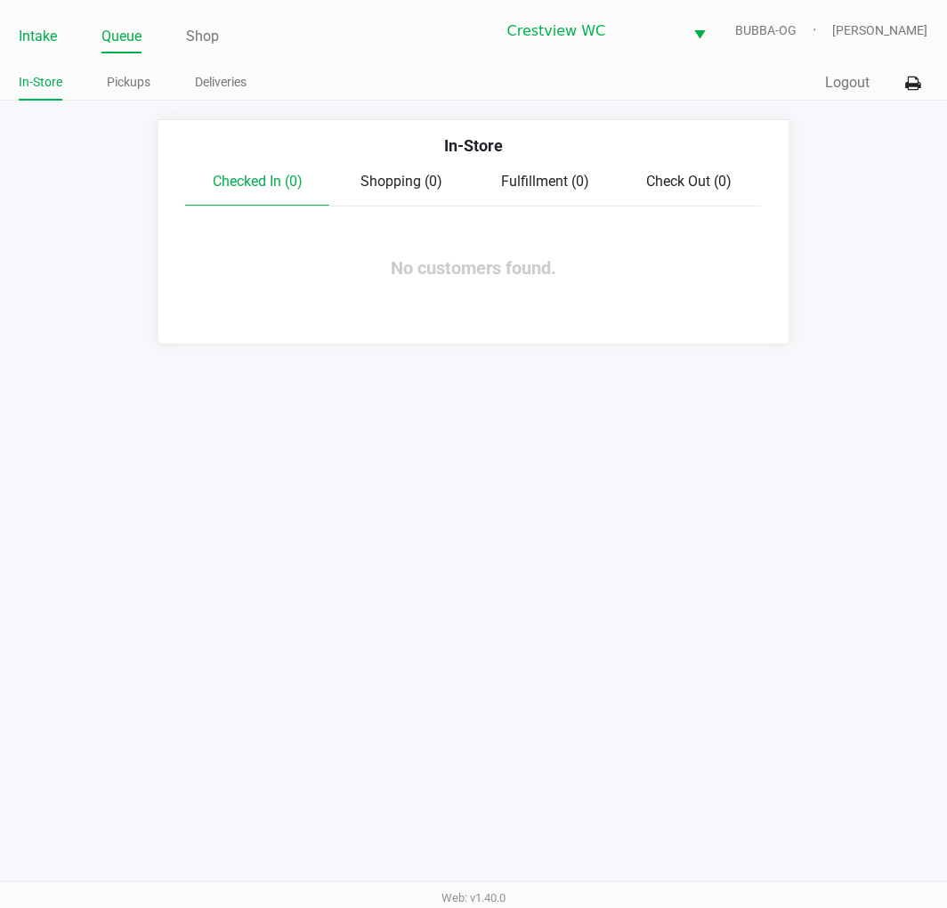
click at [41, 30] on link "Intake" at bounding box center [38, 36] width 38 height 25
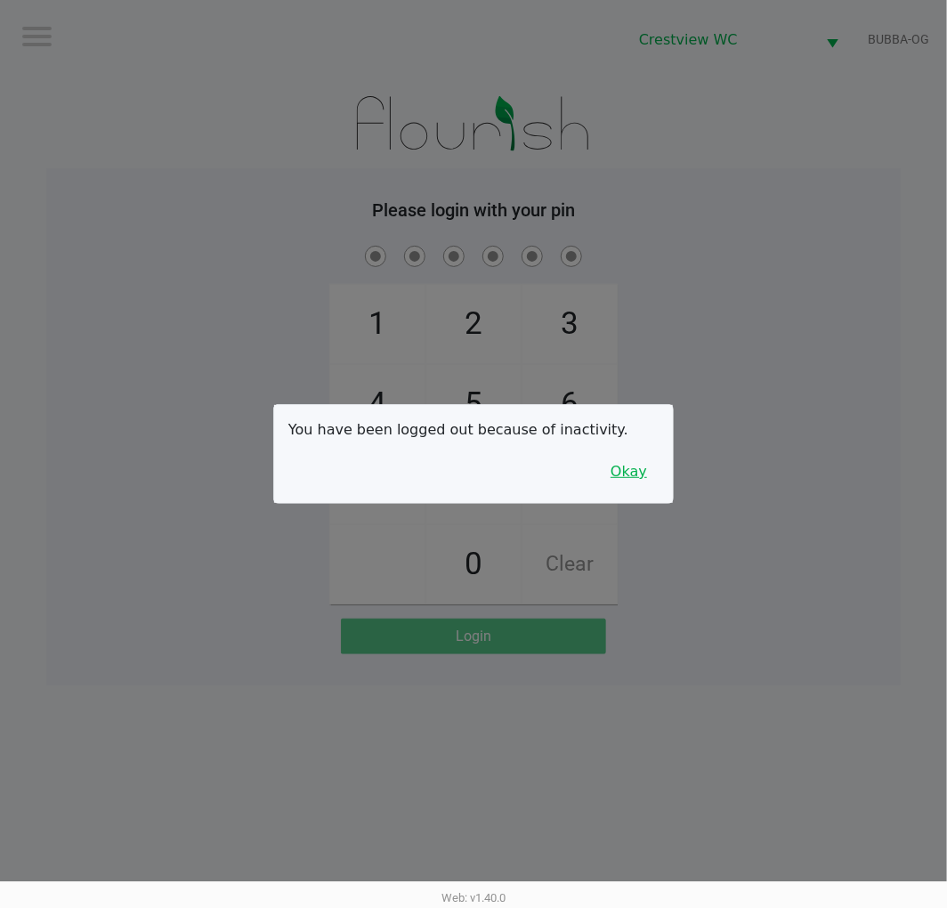
drag, startPoint x: 626, startPoint y: 486, endPoint x: 674, endPoint y: 456, distance: 56.8
click at [626, 486] on button "Okay" at bounding box center [629, 472] width 60 height 34
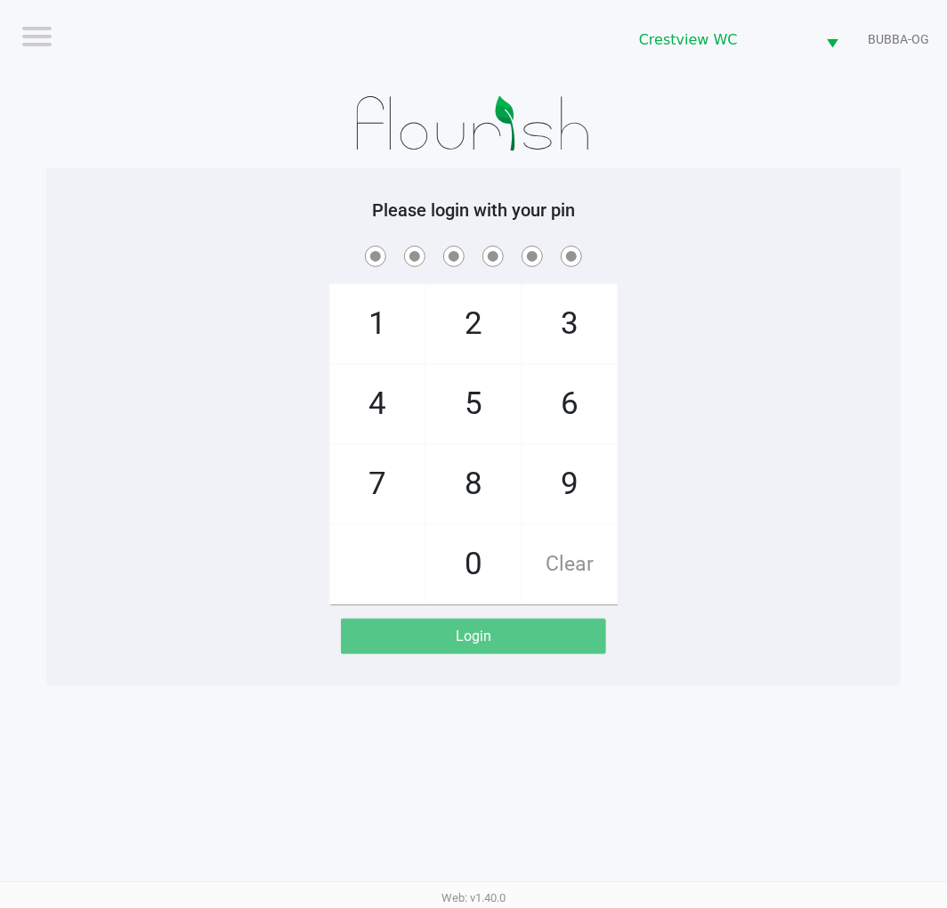
click at [699, 446] on div "1 4 7 2 5 8 0 3 6 9 Clear" at bounding box center [473, 423] width 855 height 362
checkbox input "true"
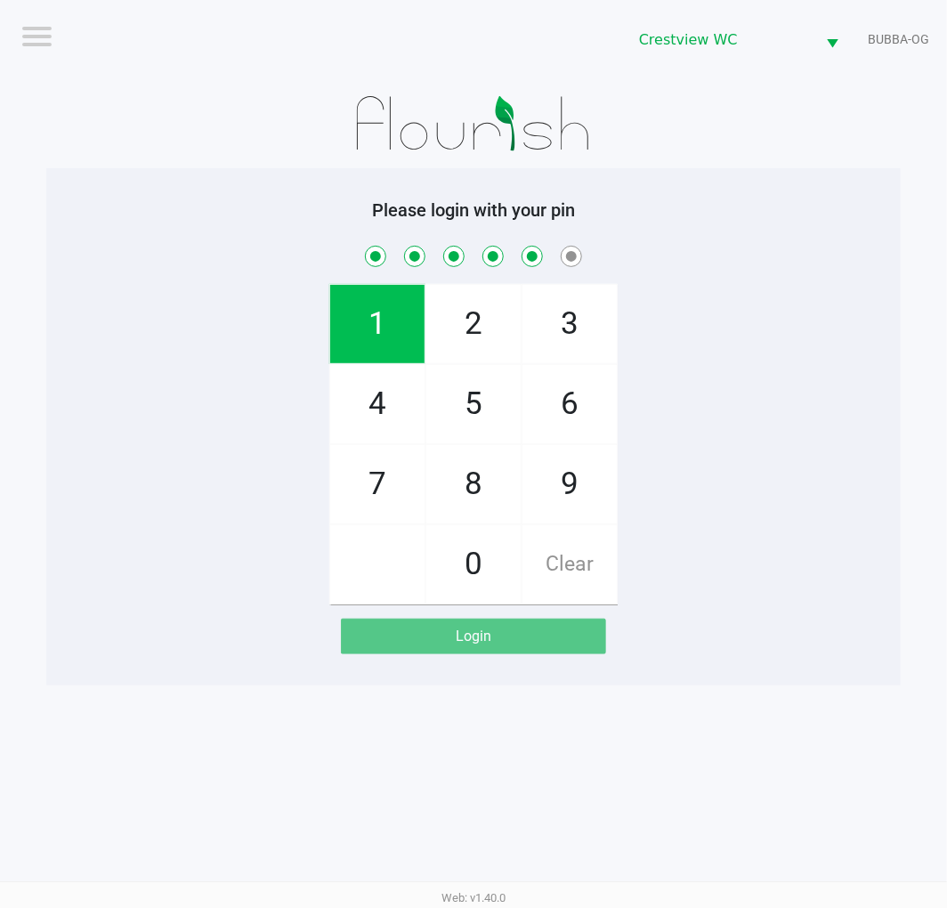
checkbox input "true"
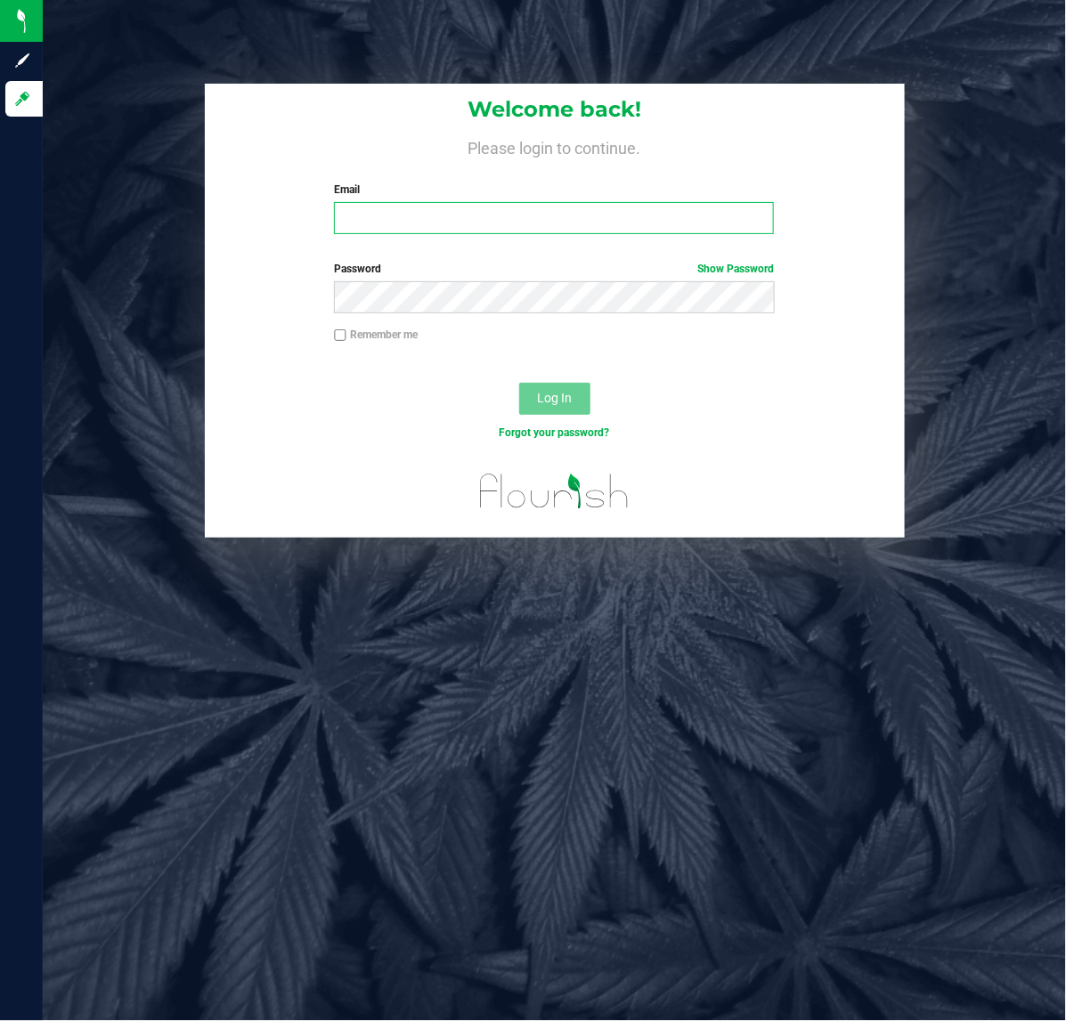
click at [410, 224] on input "Email" at bounding box center [554, 218] width 440 height 32
type input "jlitwins@liveparallel.com"
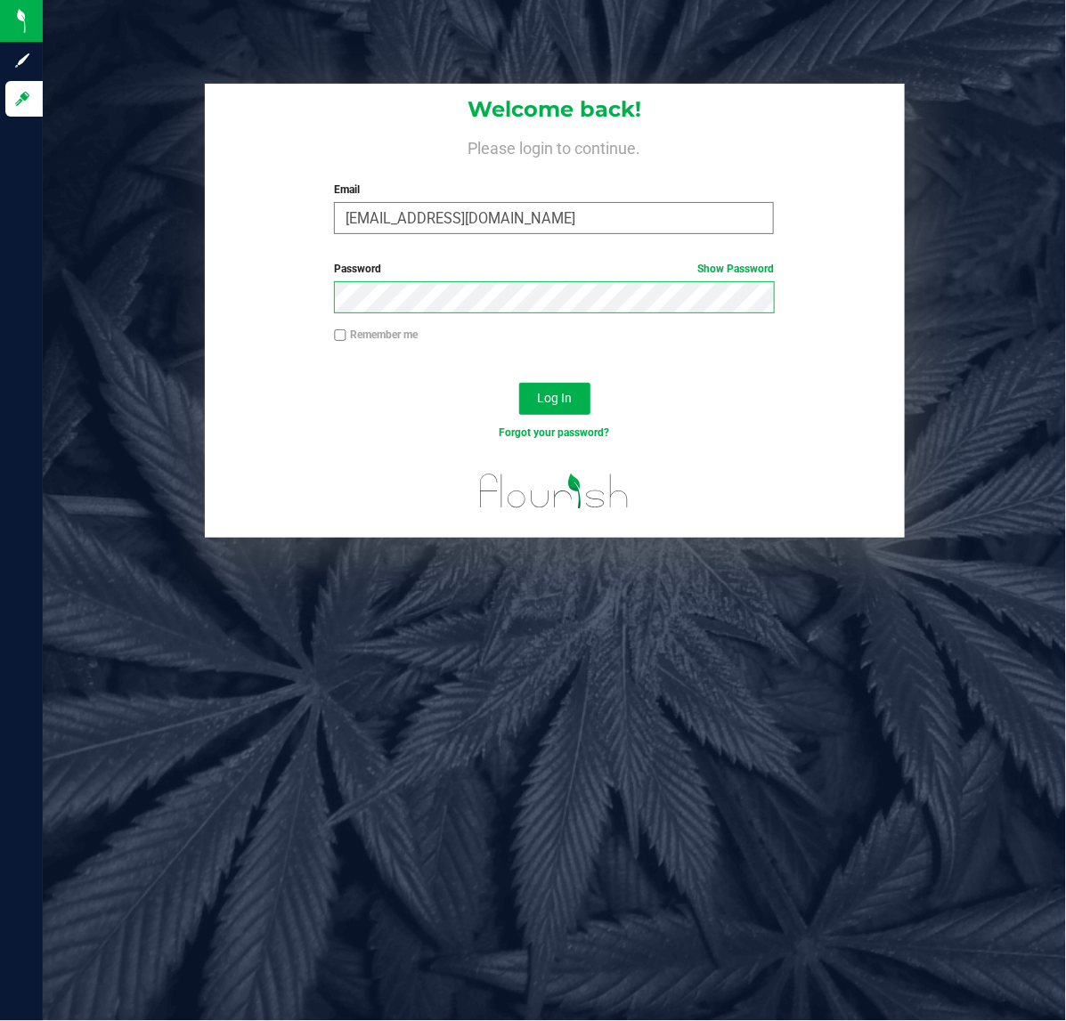
click at [519, 383] on button "Log In" at bounding box center [554, 399] width 71 height 32
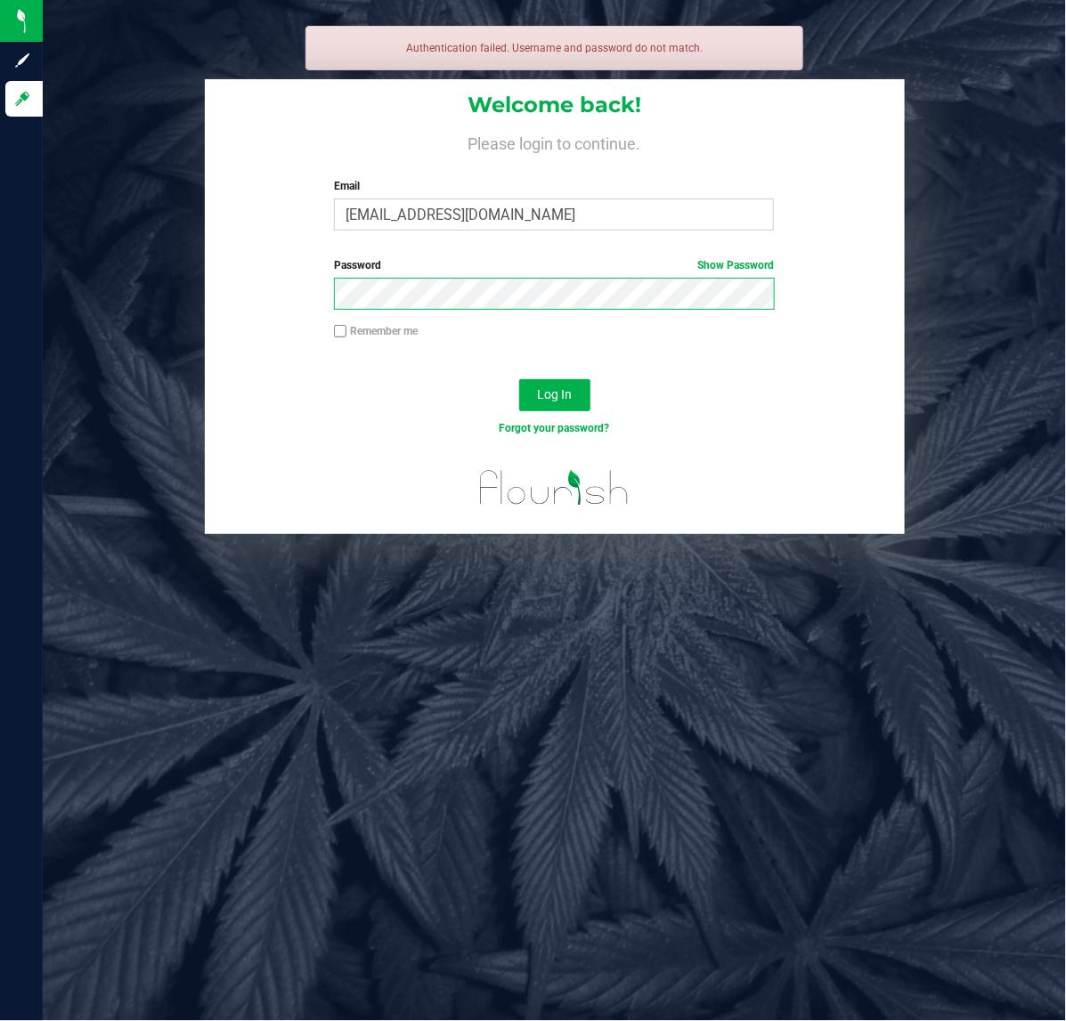
click at [519, 379] on button "Log In" at bounding box center [554, 395] width 71 height 32
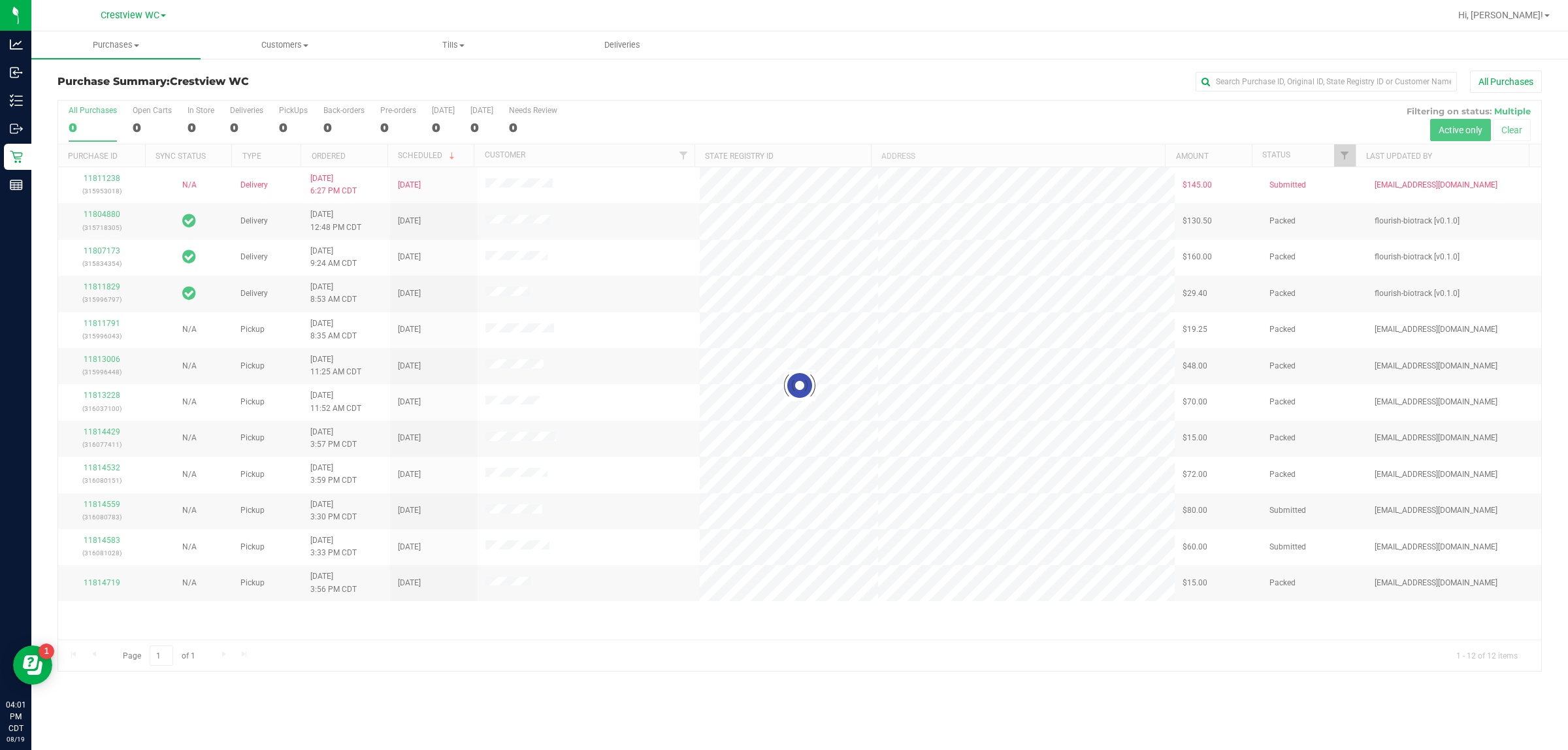
click at [289, 114] on div at bounding box center [799, 385] width 1483 height 570
click at [289, 114] on div "PickUps" at bounding box center [293, 110] width 29 height 9
click at [0, 0] on input "PickUps 8" at bounding box center [0, 0] width 0 height 0
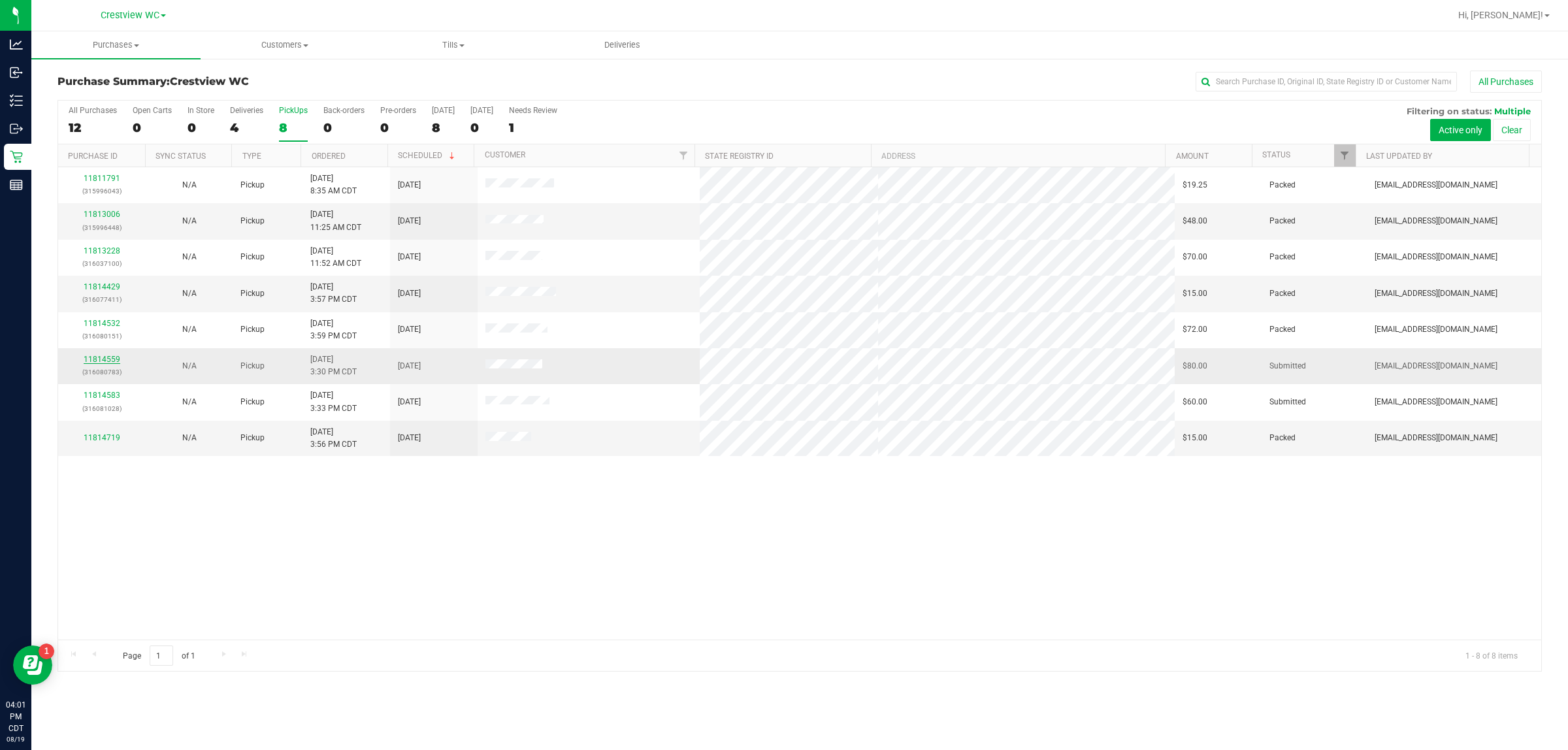
click at [103, 364] on link "11814559" at bounding box center [102, 359] width 37 height 9
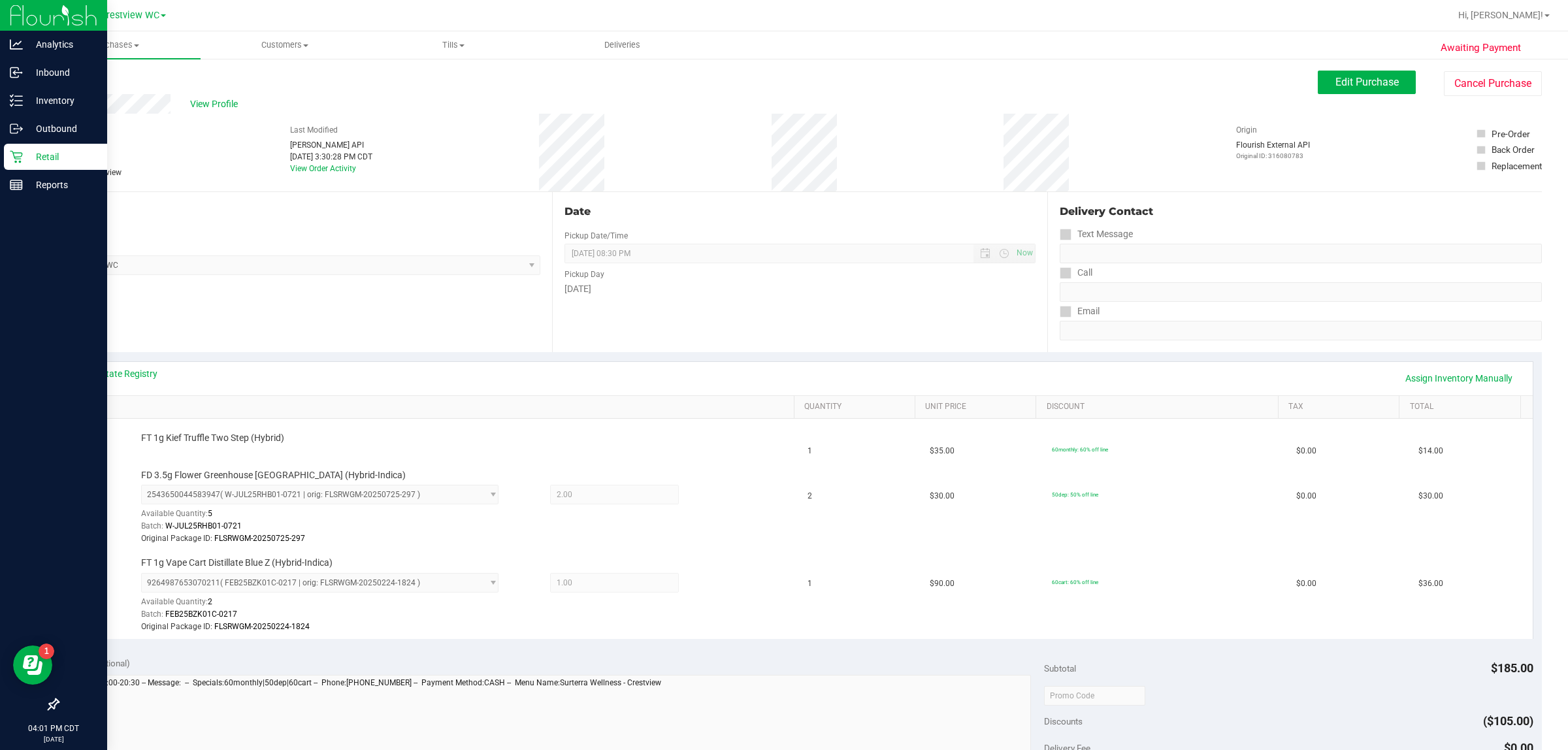
click at [23, 159] on p "Retail" at bounding box center [62, 156] width 79 height 15
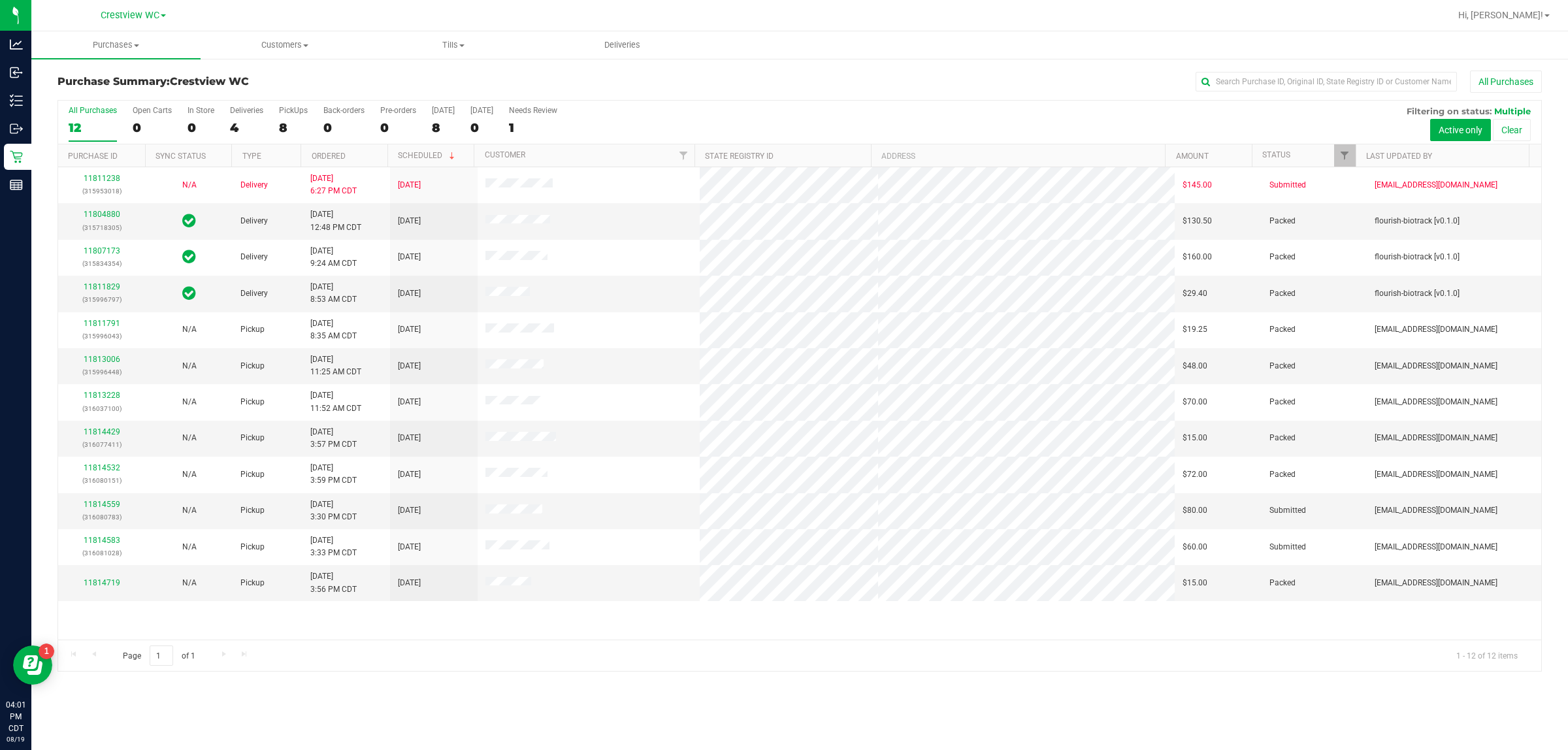
click at [288, 117] on label "PickUps 8" at bounding box center [293, 123] width 29 height 36
click at [0, 0] on input "PickUps 8" at bounding box center [0, 0] width 0 height 0
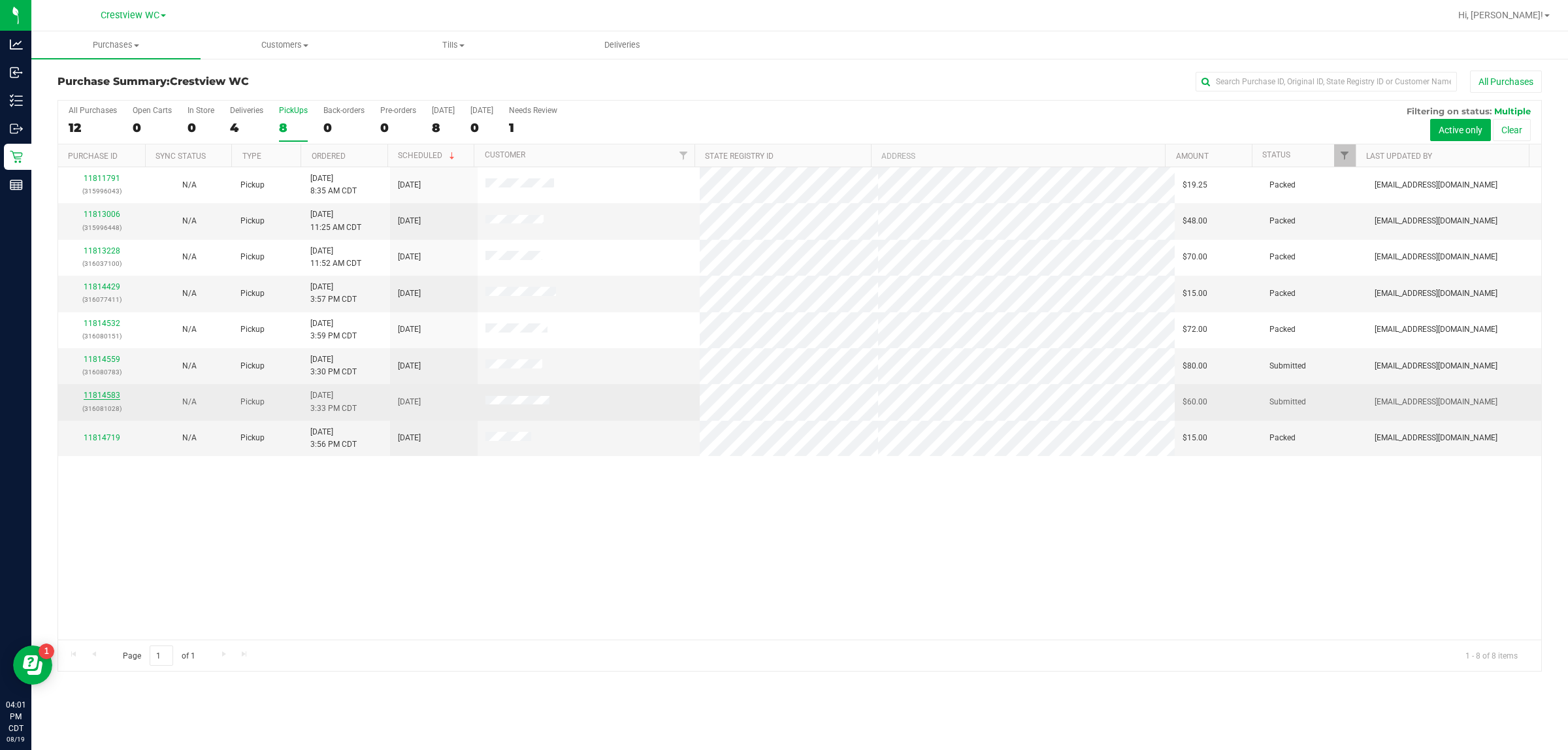
click at [110, 397] on link "11814583" at bounding box center [102, 395] width 37 height 9
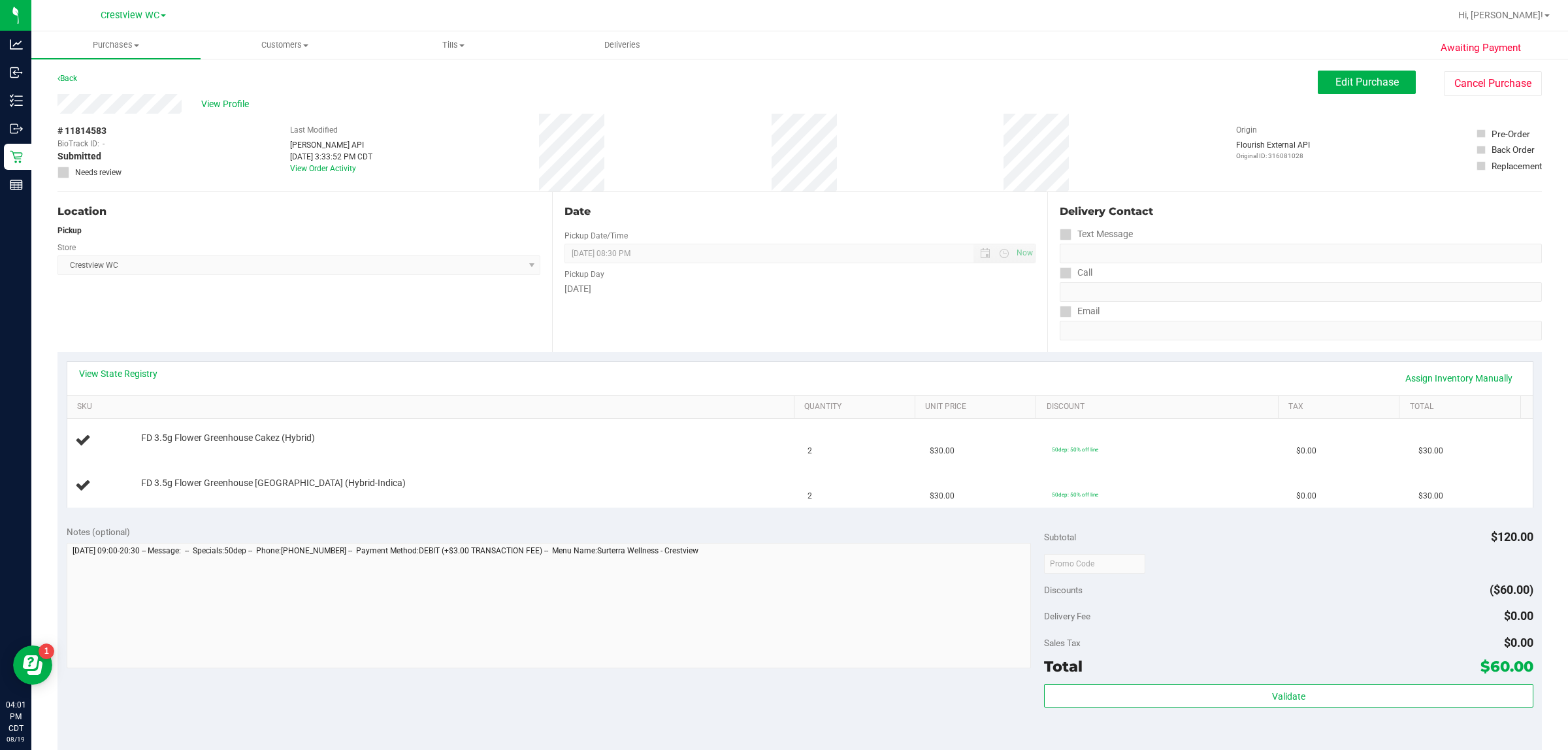
click at [134, 384] on div "View State Registry Assign Inventory Manually" at bounding box center [800, 378] width 1442 height 22
click at [134, 377] on link "View State Registry" at bounding box center [118, 374] width 79 height 13
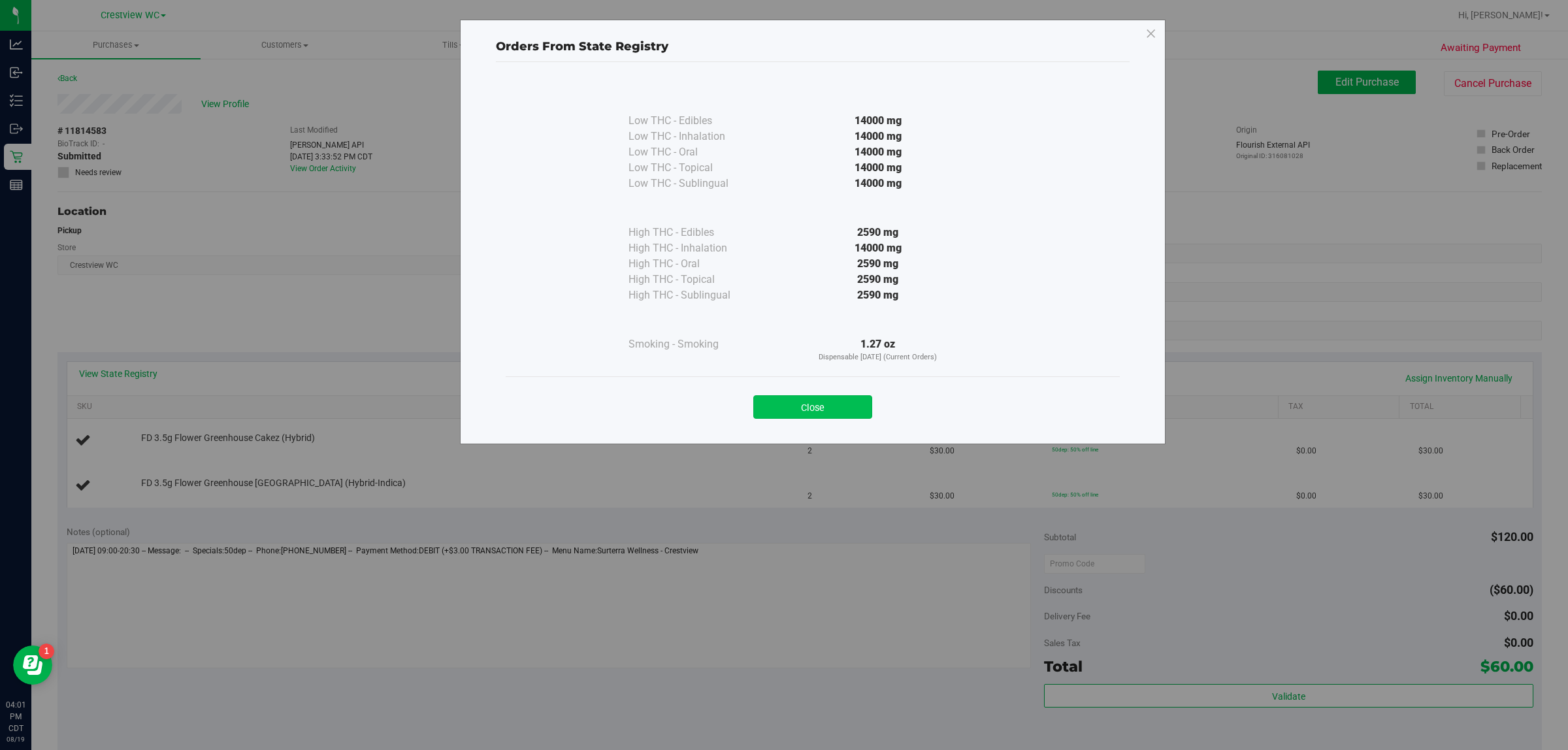
click at [781, 402] on button "Close" at bounding box center [813, 407] width 119 height 23
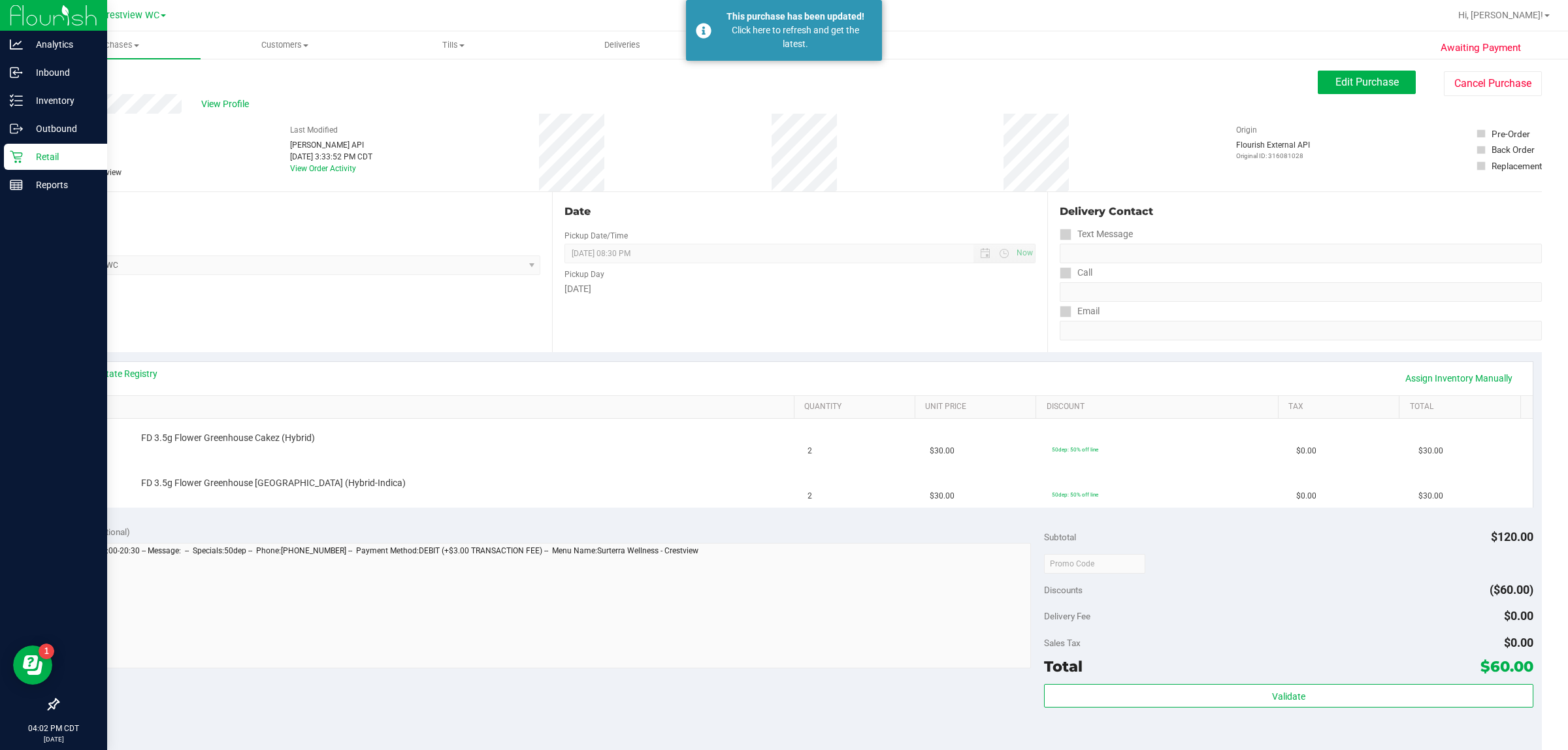
click at [14, 151] on icon at bounding box center [16, 157] width 13 height 13
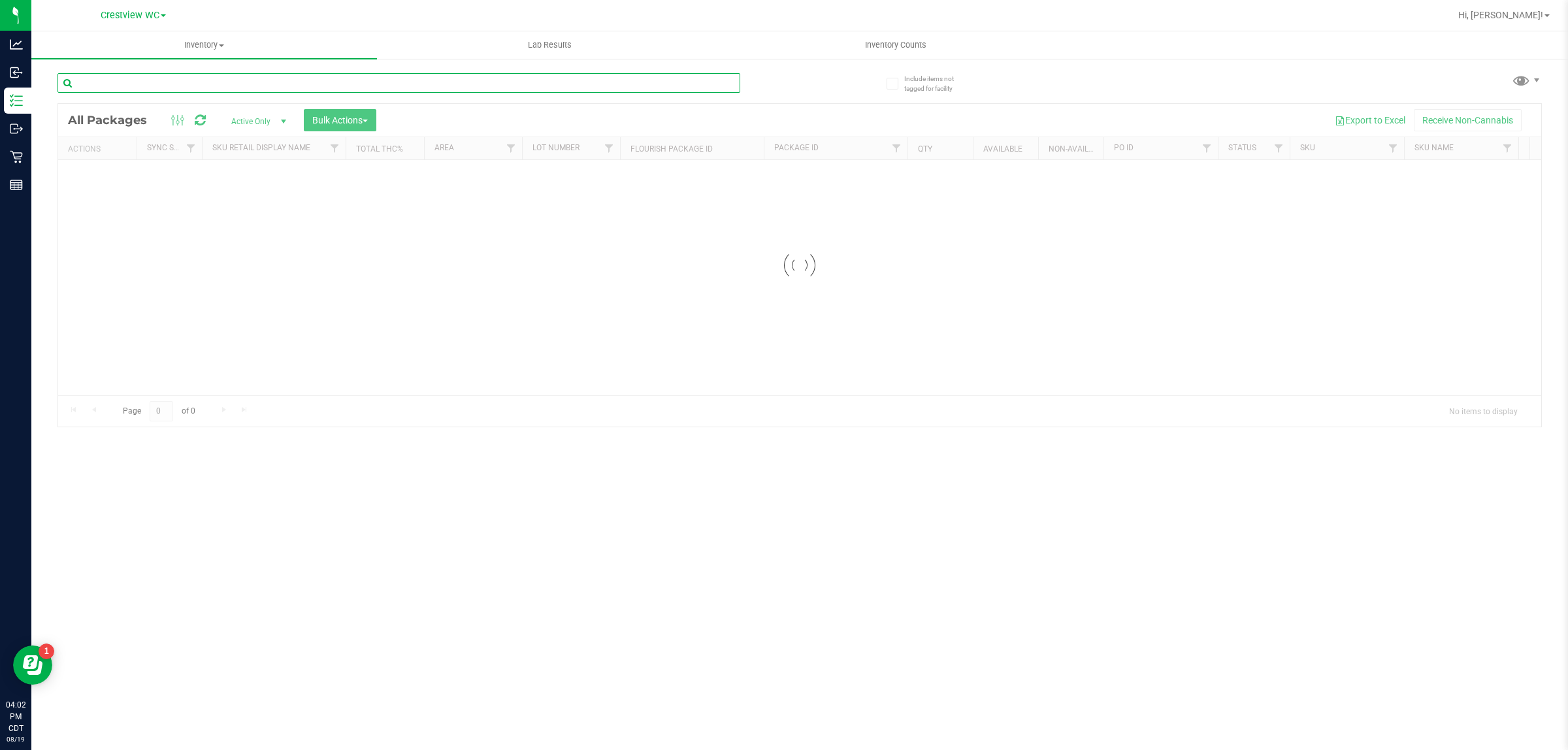
click at [169, 92] on input "text" at bounding box center [398, 83] width 682 height 20
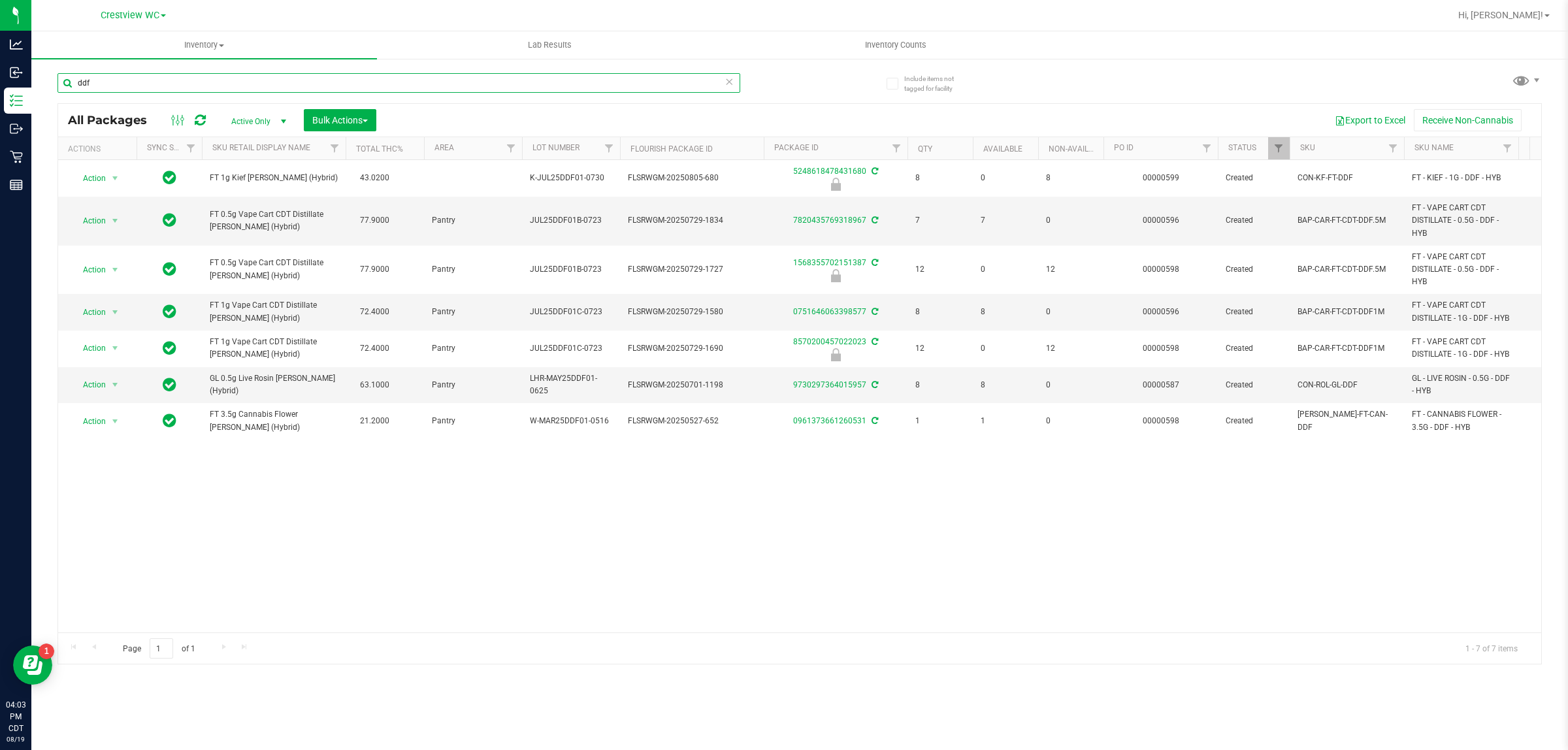
type input "ddf"
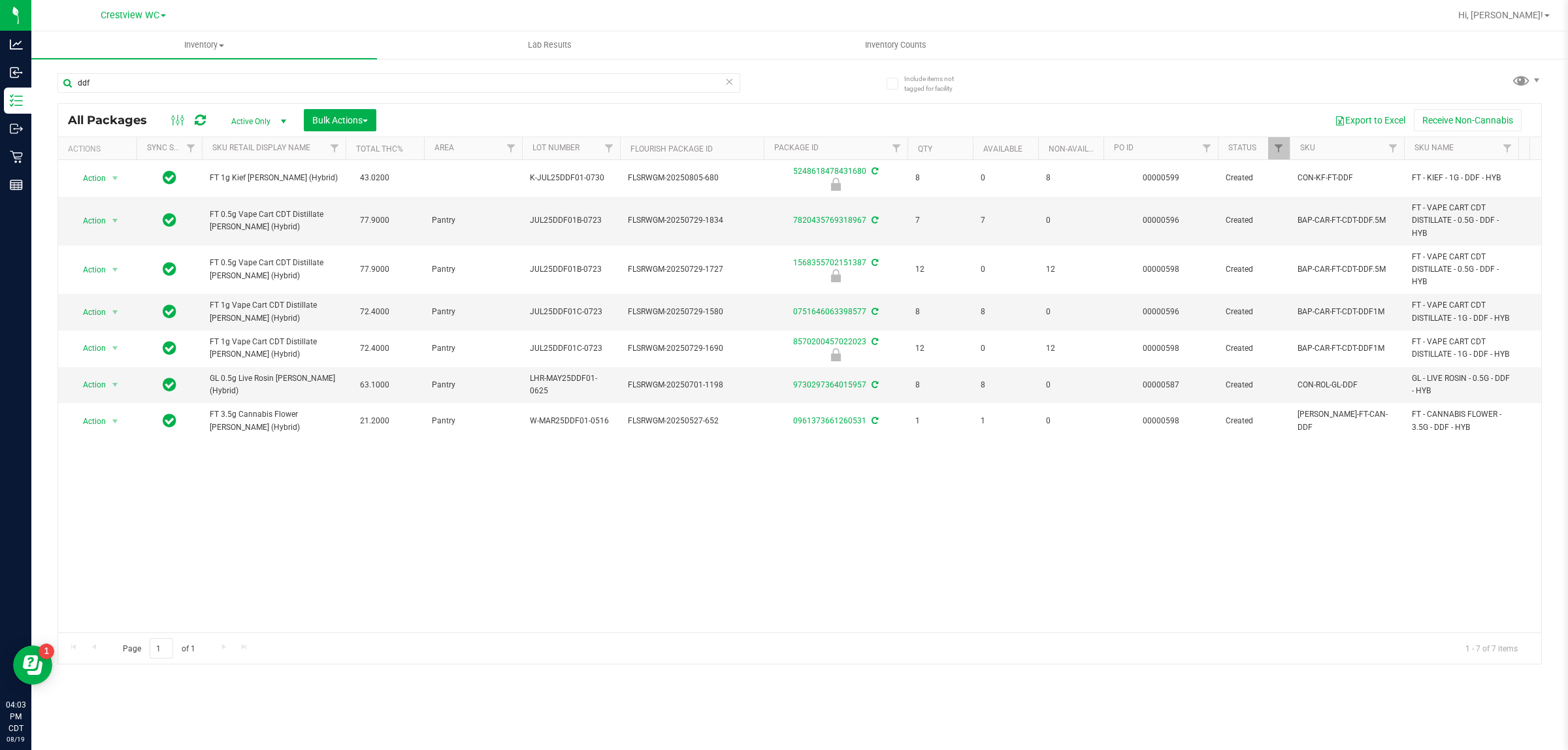
click at [726, 76] on icon at bounding box center [729, 81] width 9 height 15
